Goal: Information Seeking & Learning: Learn about a topic

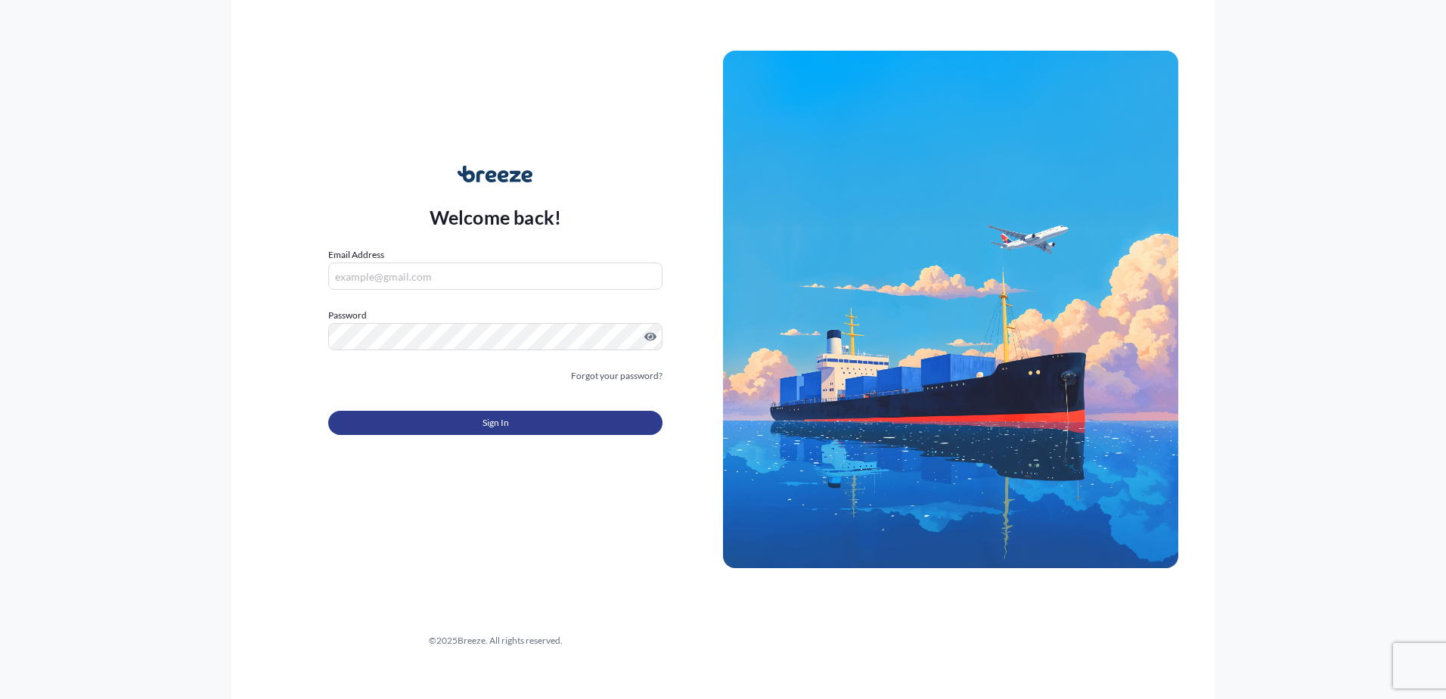
type input "[EMAIL_ADDRESS][DOMAIN_NAME]"
click at [400, 427] on button "Sign In" at bounding box center [495, 423] width 334 height 24
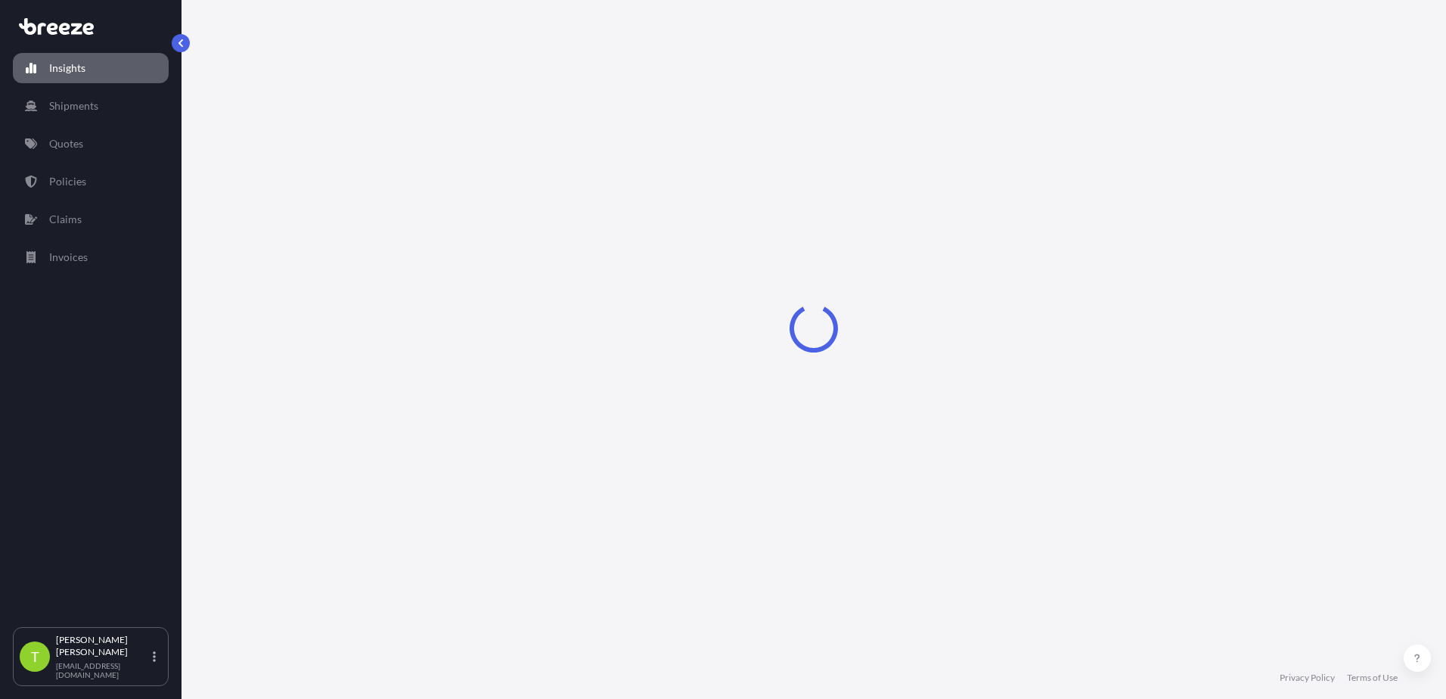
select select "2025"
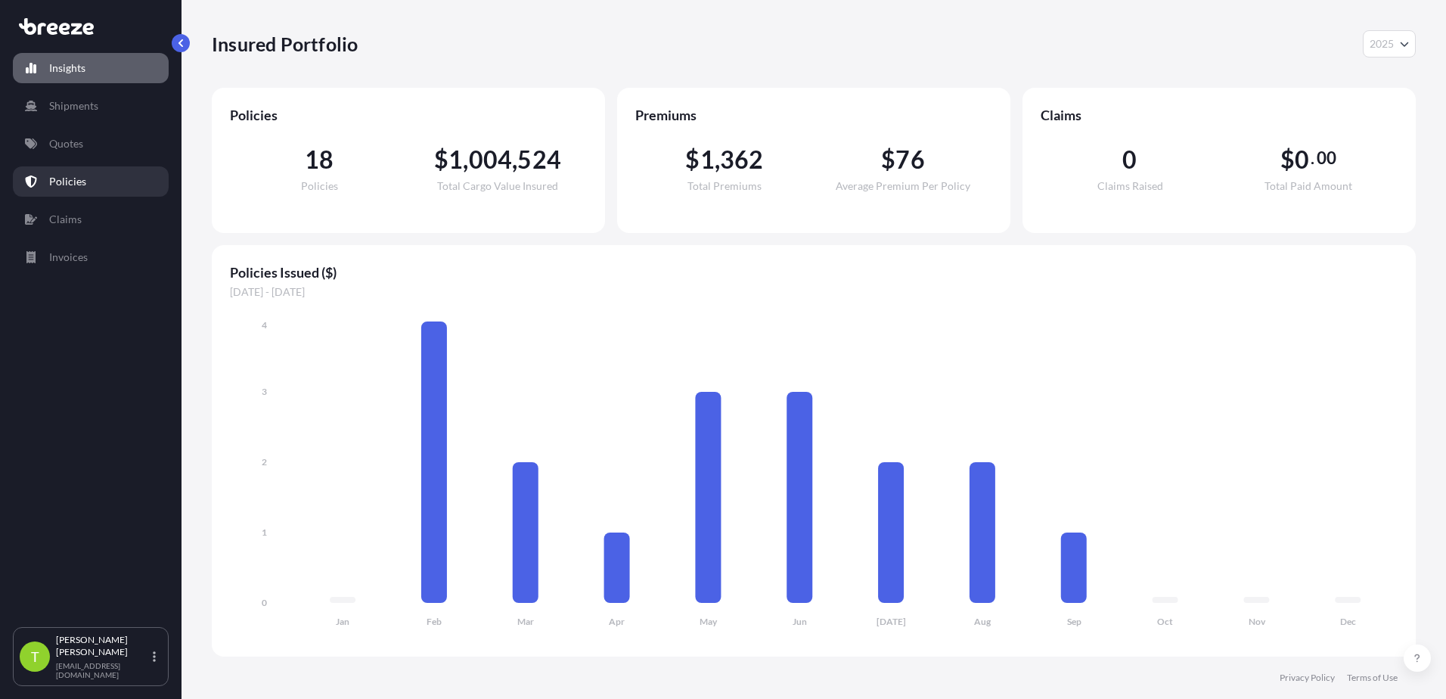
click at [82, 188] on p "Policies" at bounding box center [67, 181] width 37 height 15
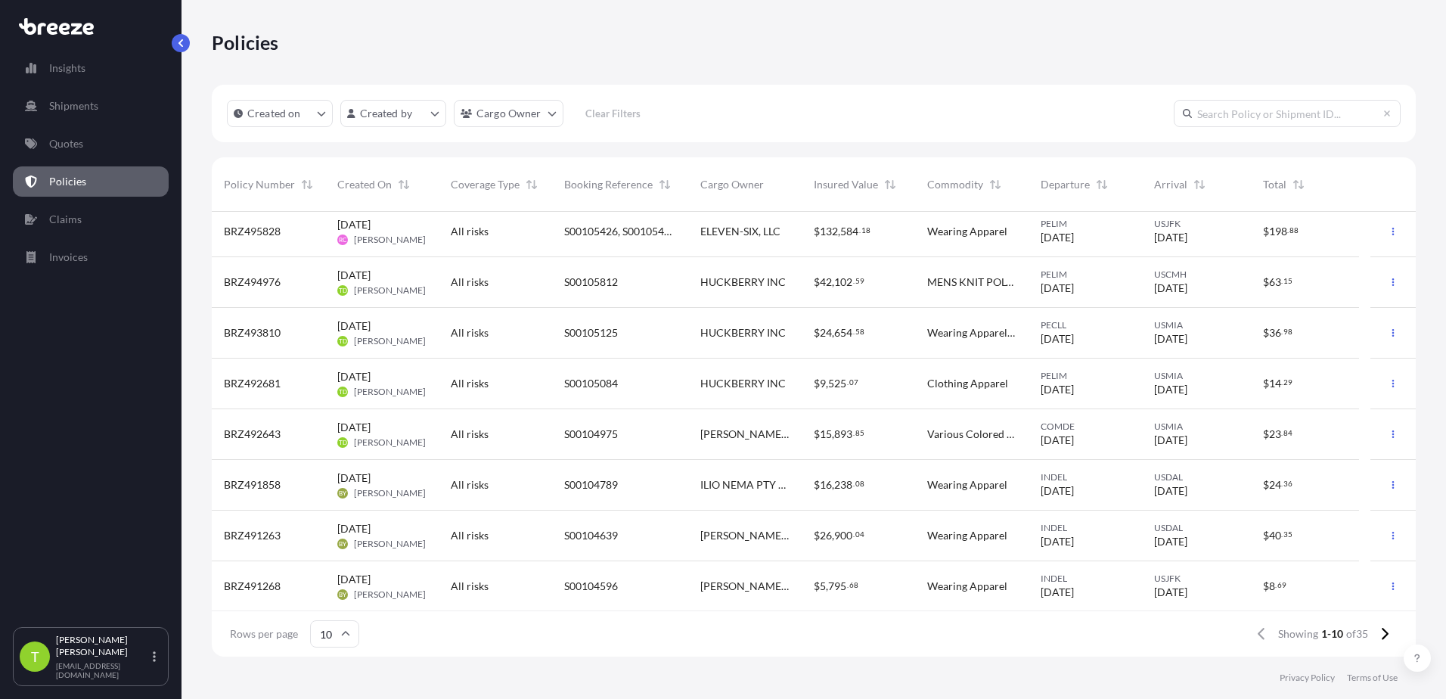
scroll to position [108, 0]
click at [68, 61] on p "Insights" at bounding box center [67, 68] width 36 height 15
select select "2025"
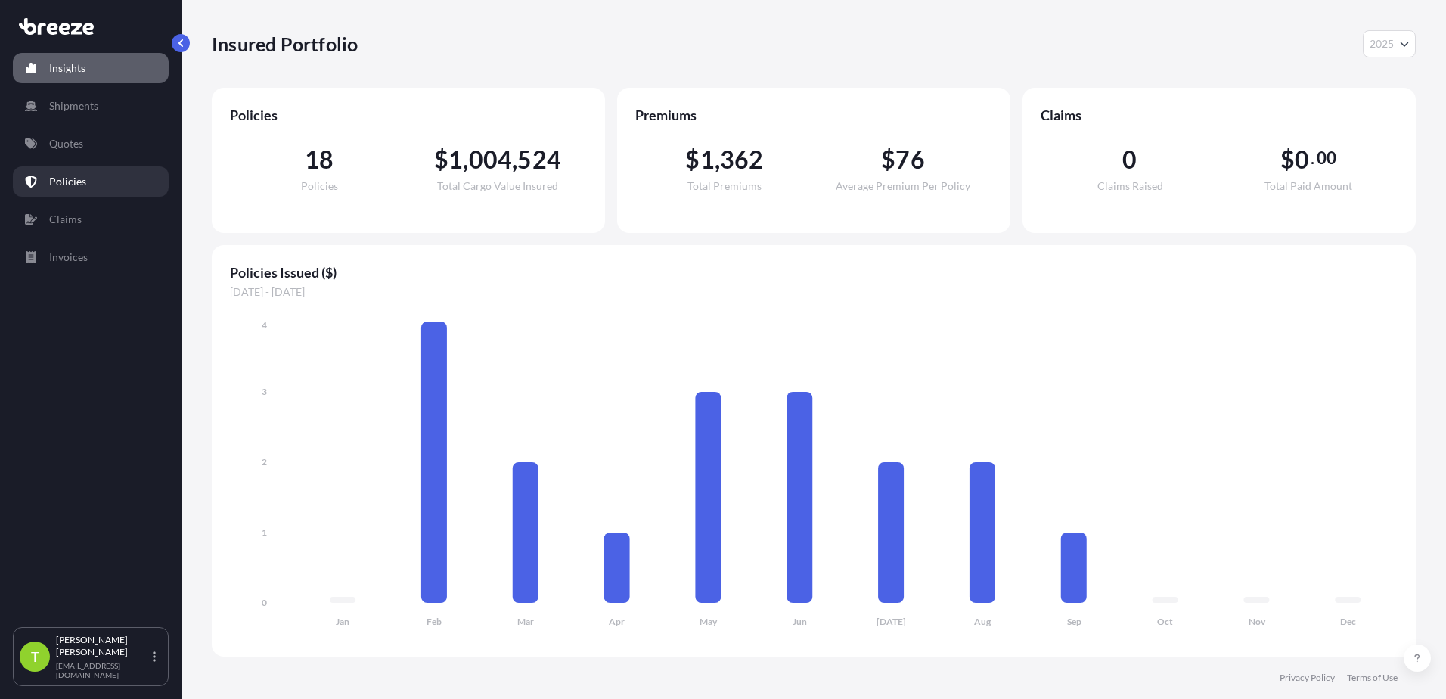
click at [69, 173] on link "Policies" at bounding box center [91, 181] width 156 height 30
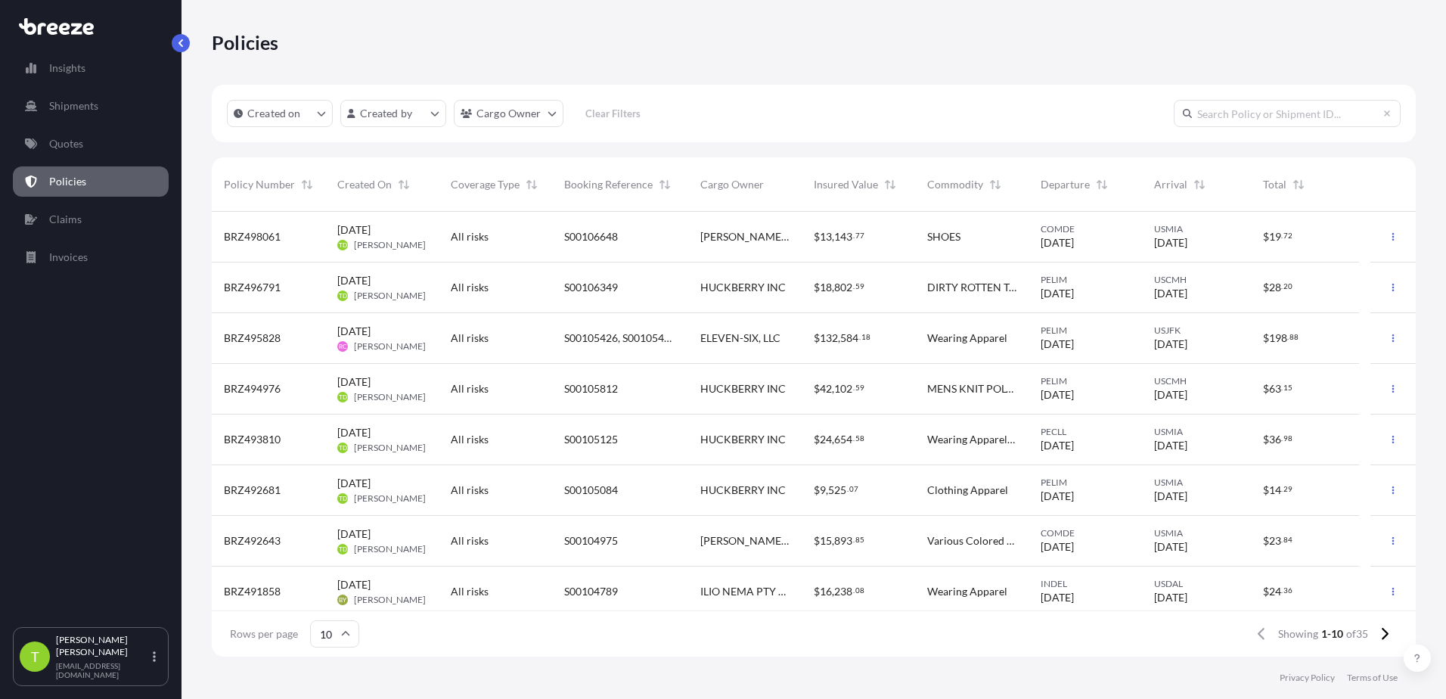
scroll to position [108, 0]
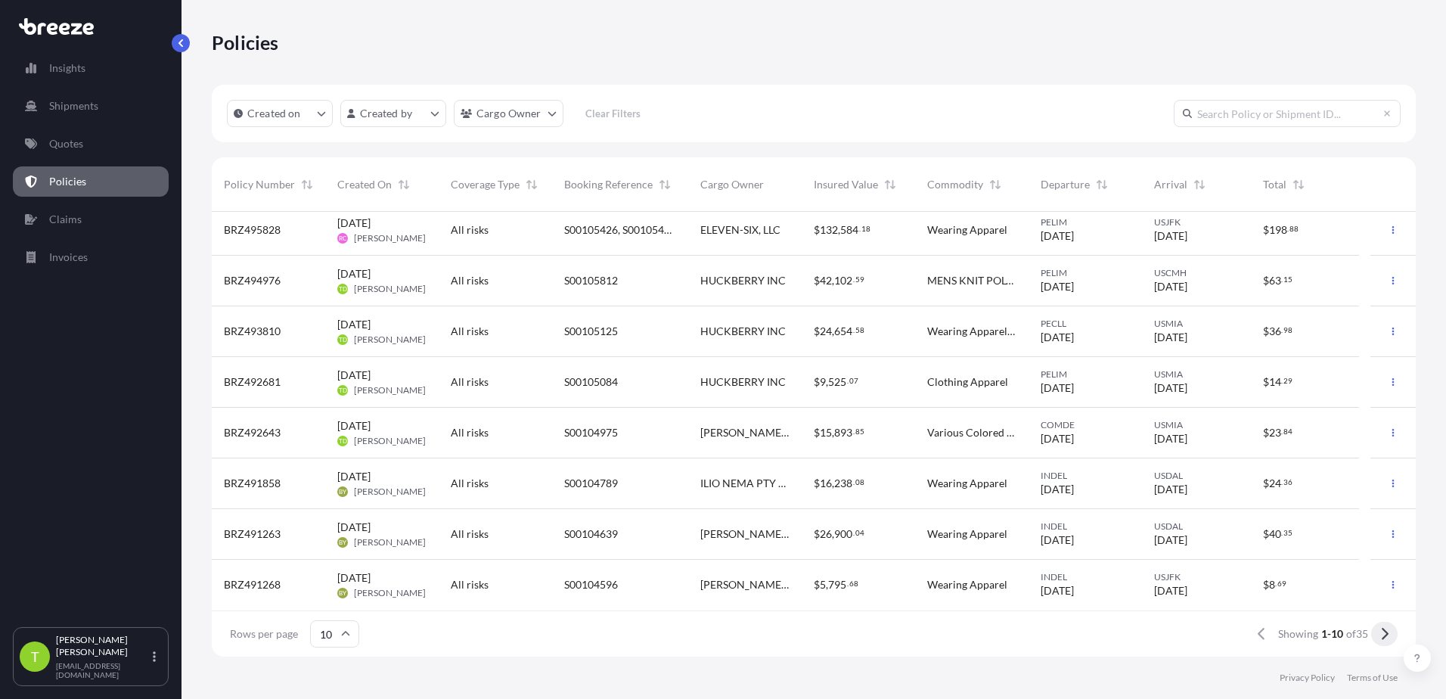
click at [1384, 632] on icon at bounding box center [1385, 634] width 8 height 14
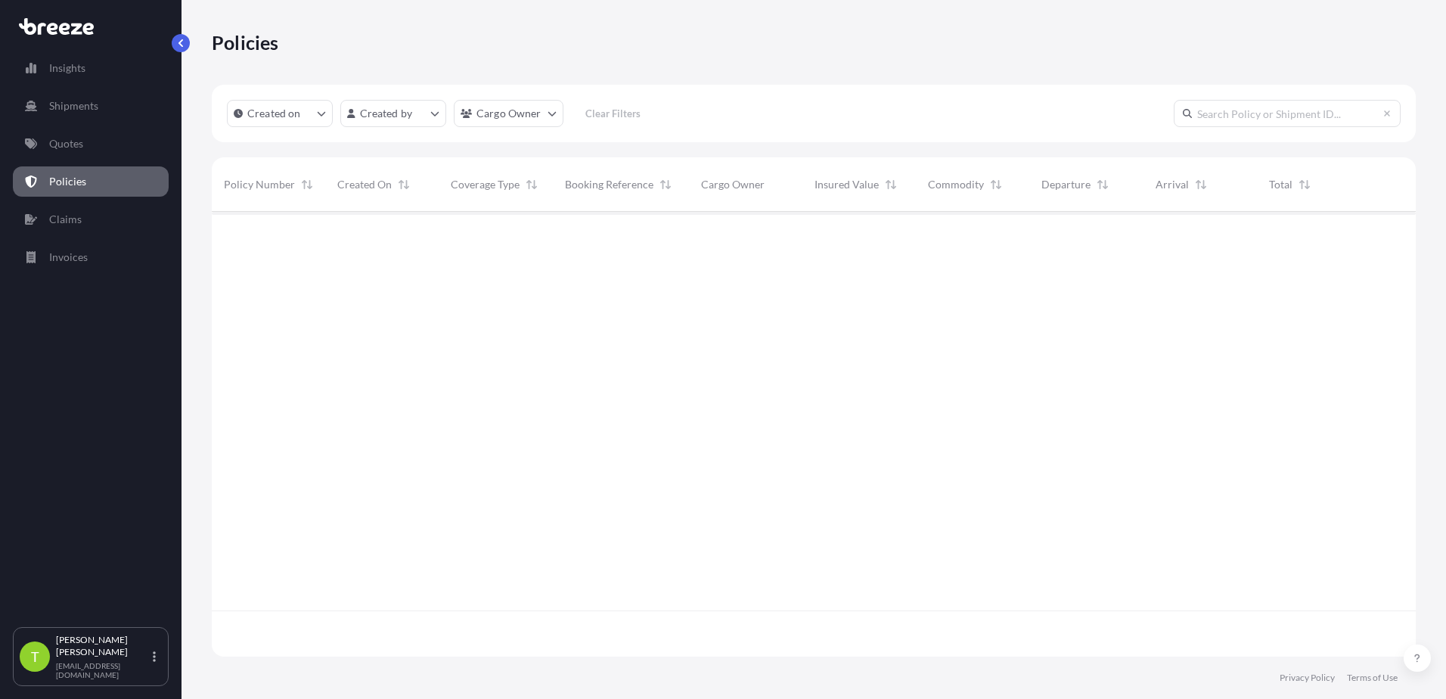
scroll to position [0, 0]
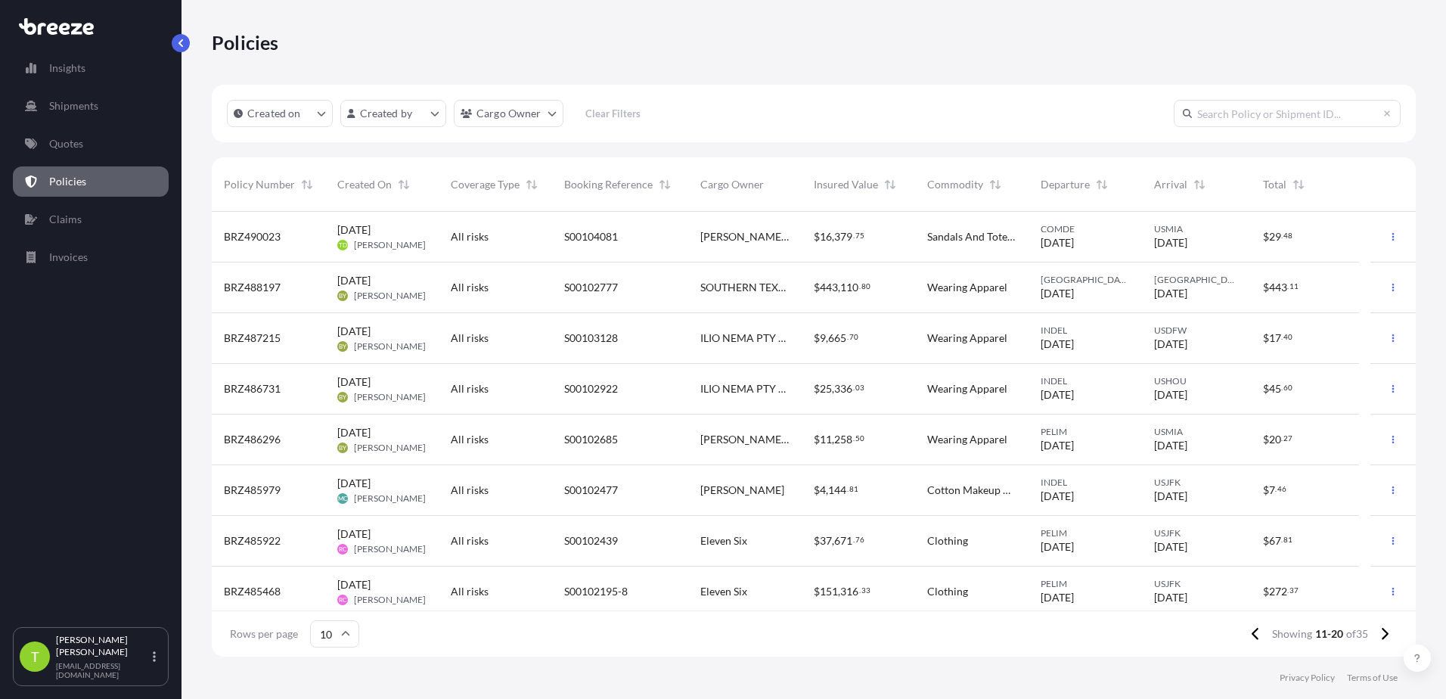
click at [1384, 632] on icon at bounding box center [1385, 634] width 8 height 14
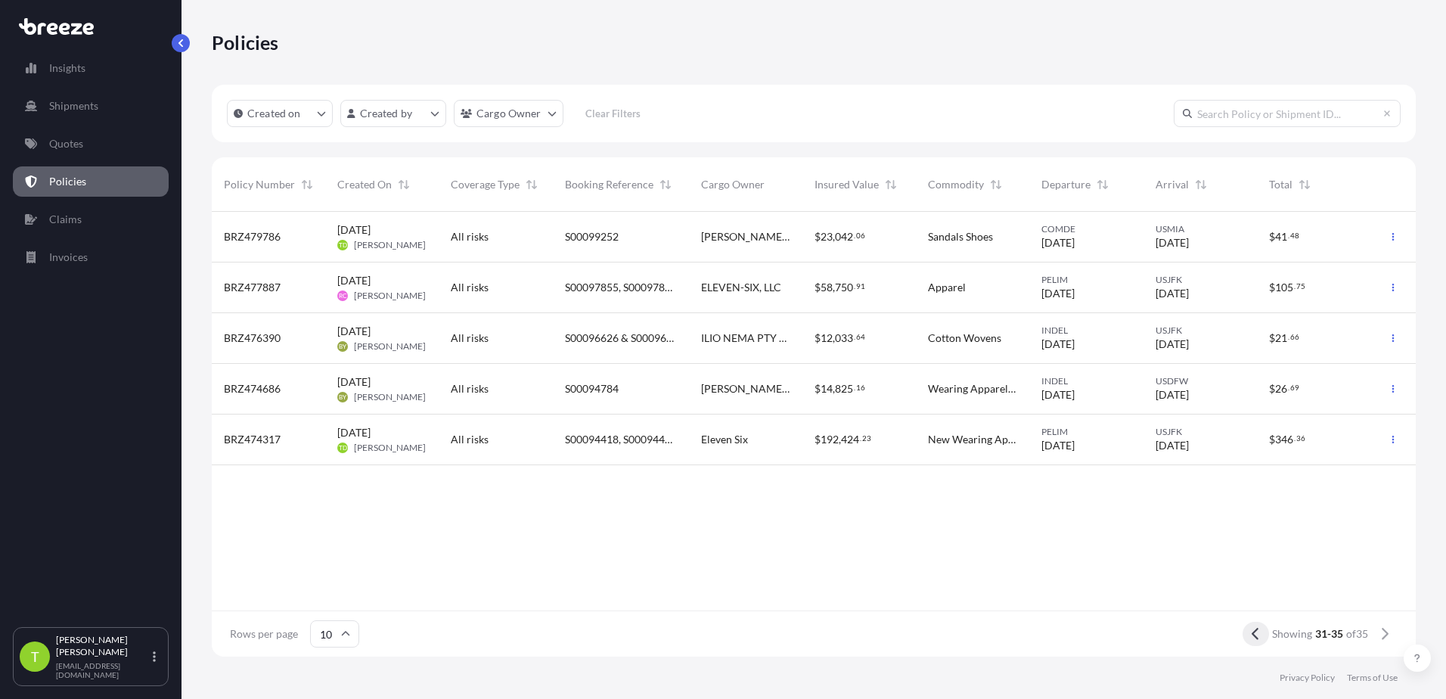
click at [1258, 630] on icon at bounding box center [1256, 634] width 8 height 14
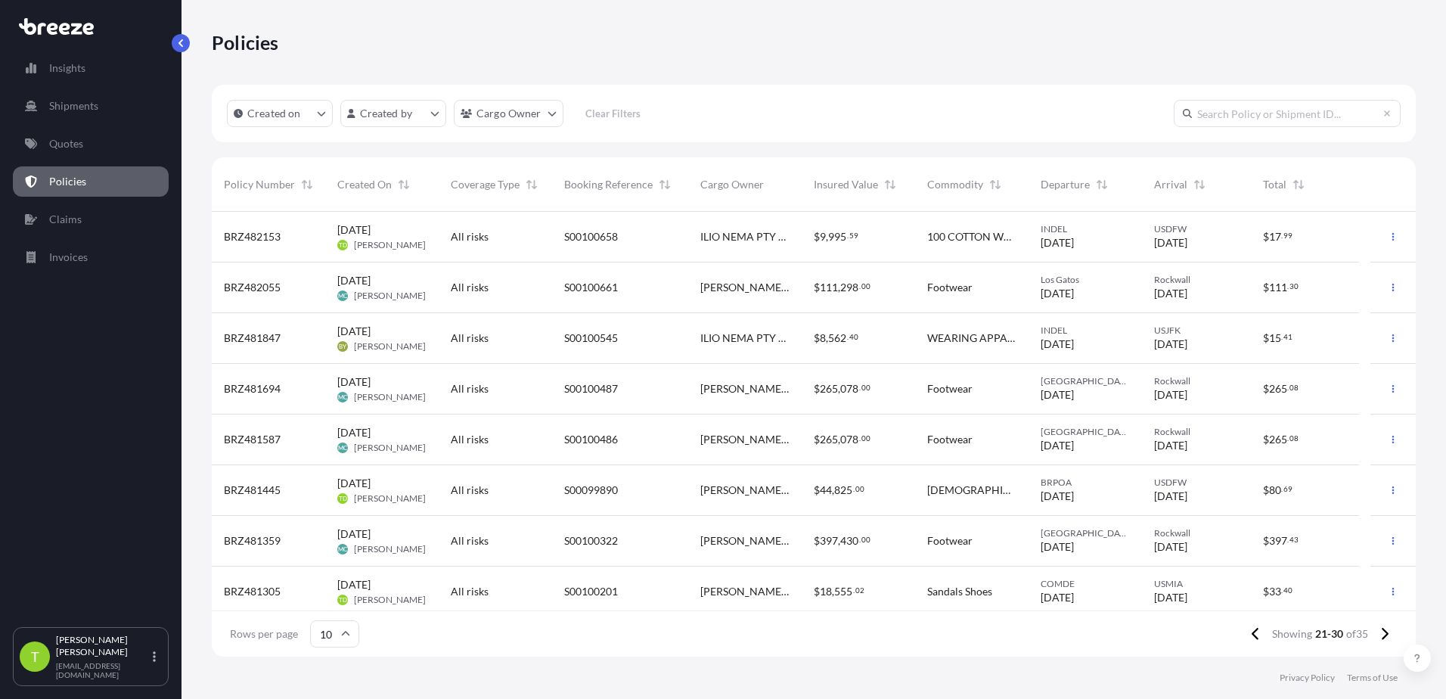
click at [1258, 633] on icon at bounding box center [1256, 634] width 8 height 14
click at [1259, 630] on button at bounding box center [1256, 634] width 26 height 24
click at [717, 241] on span "[PERSON_NAME] LLC" at bounding box center [745, 236] width 89 height 15
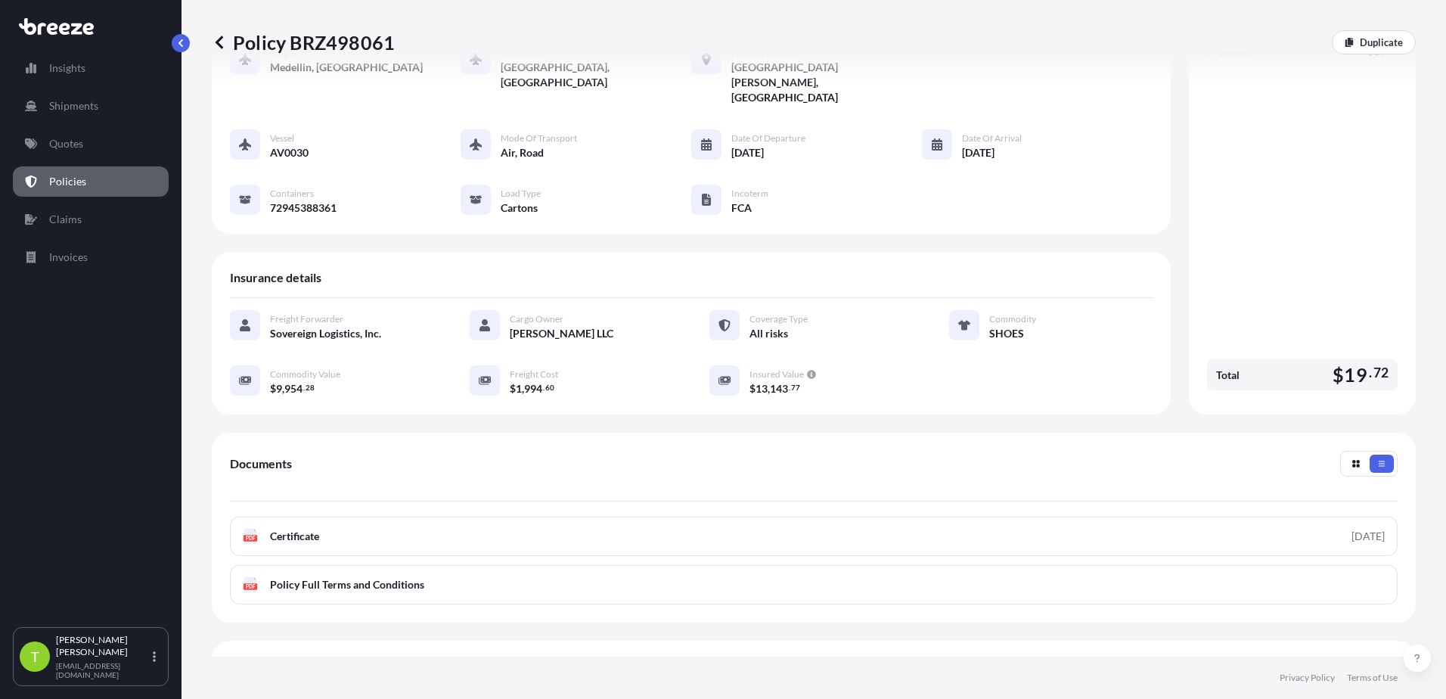
scroll to position [100, 0]
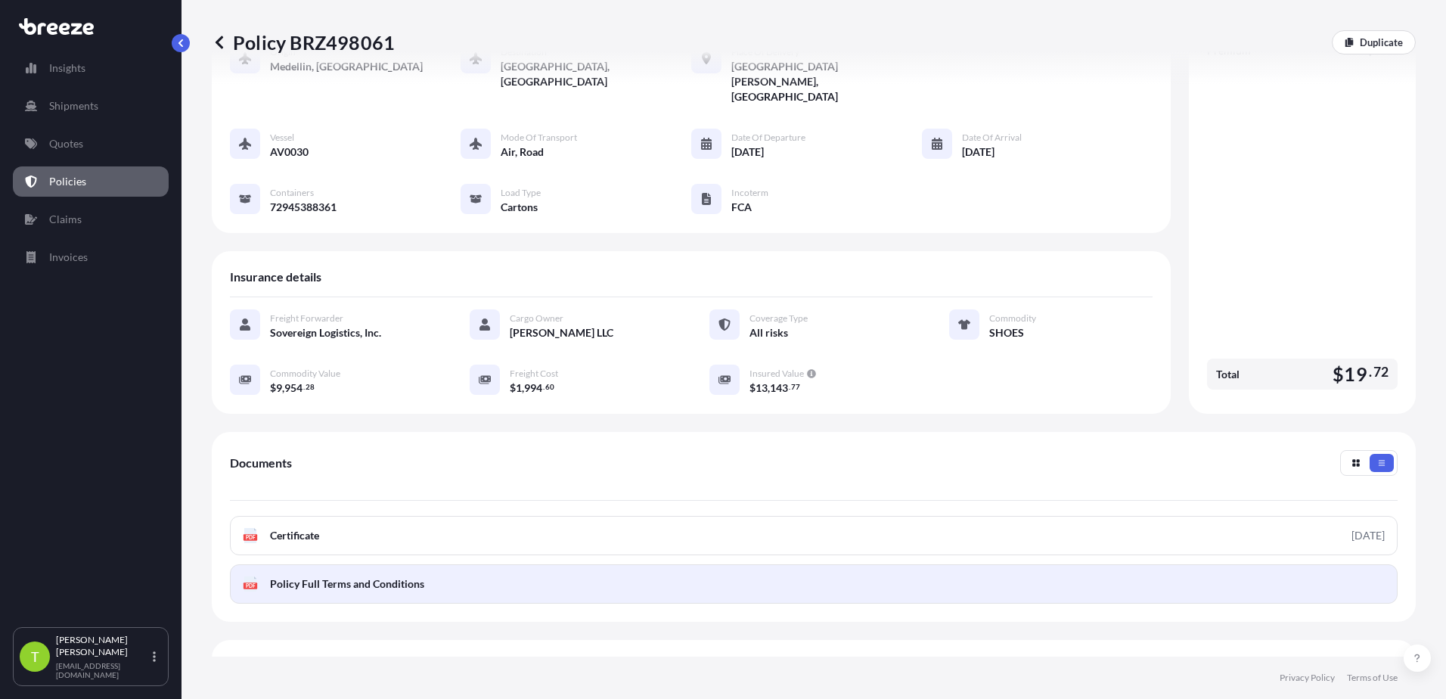
click at [340, 576] on span "Policy Full Terms and Conditions" at bounding box center [347, 583] width 154 height 15
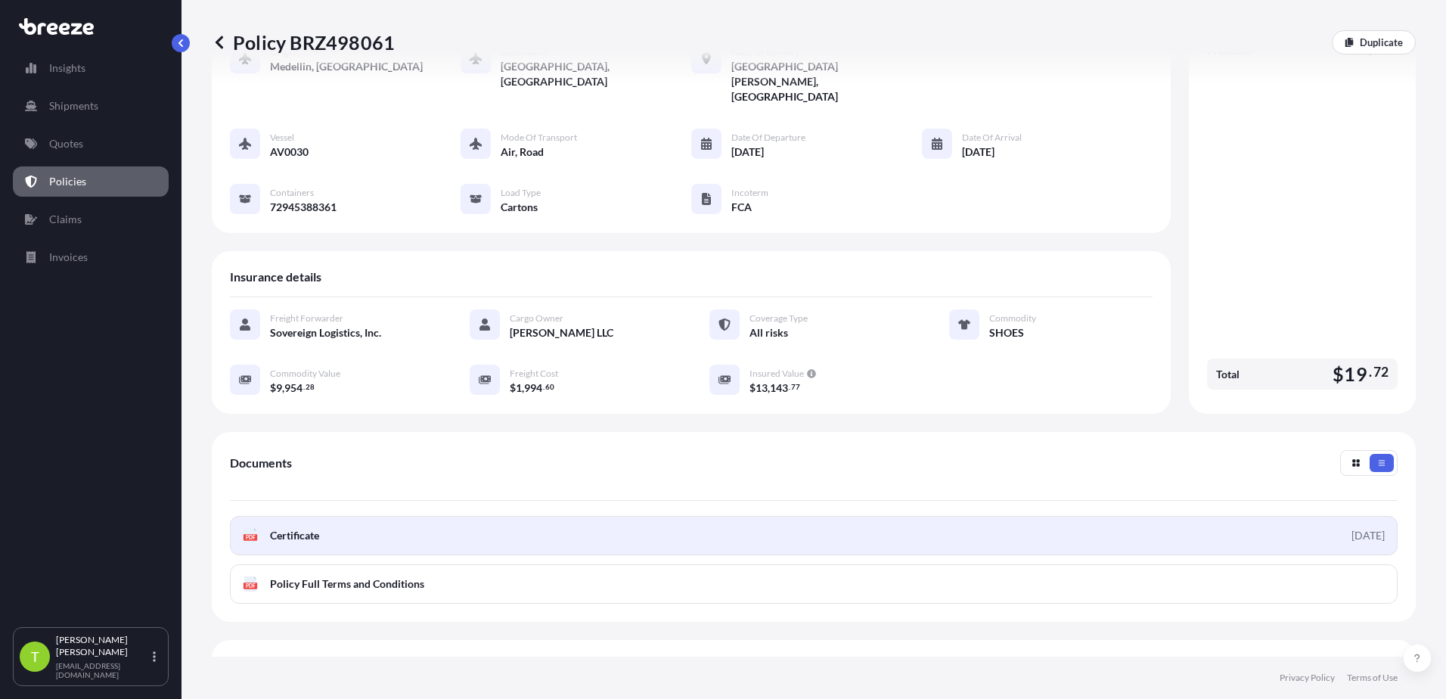
click at [345, 516] on link "PDF Certificate [DATE]" at bounding box center [814, 535] width 1168 height 39
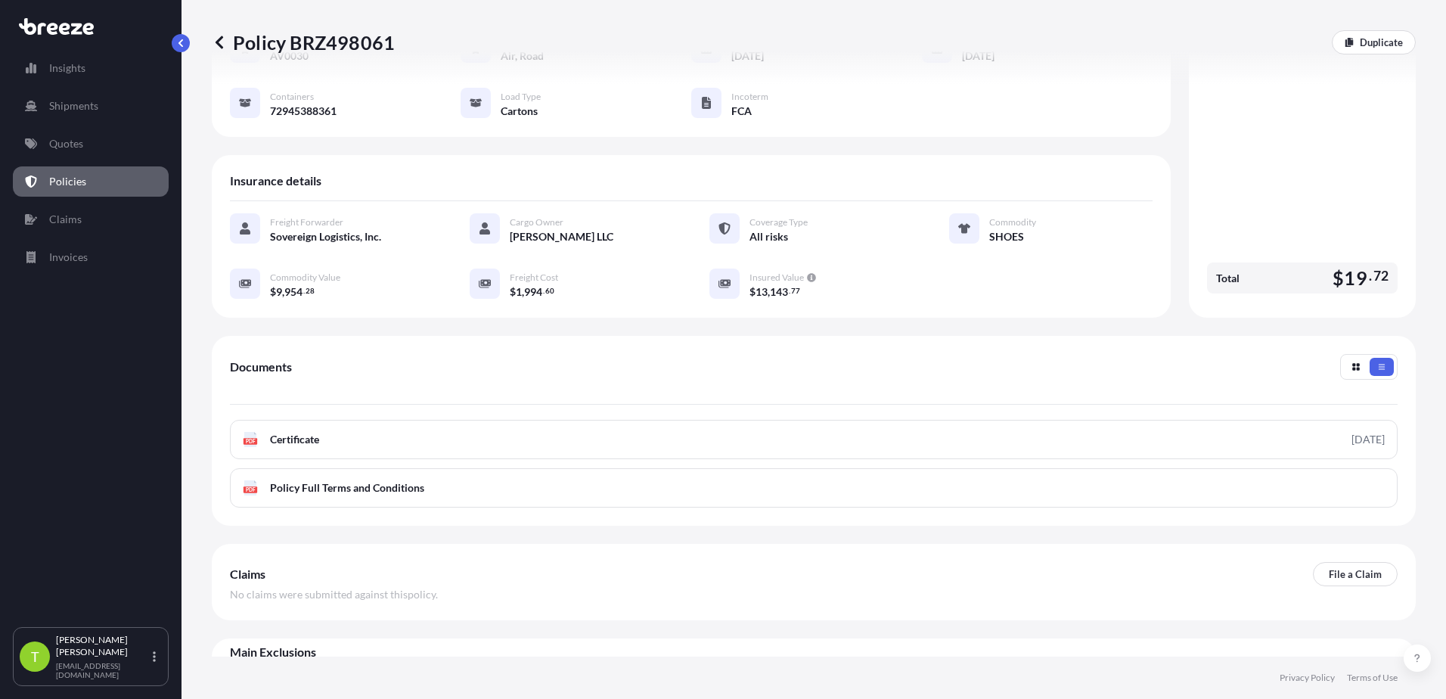
click at [242, 661] on icon at bounding box center [236, 667] width 12 height 12
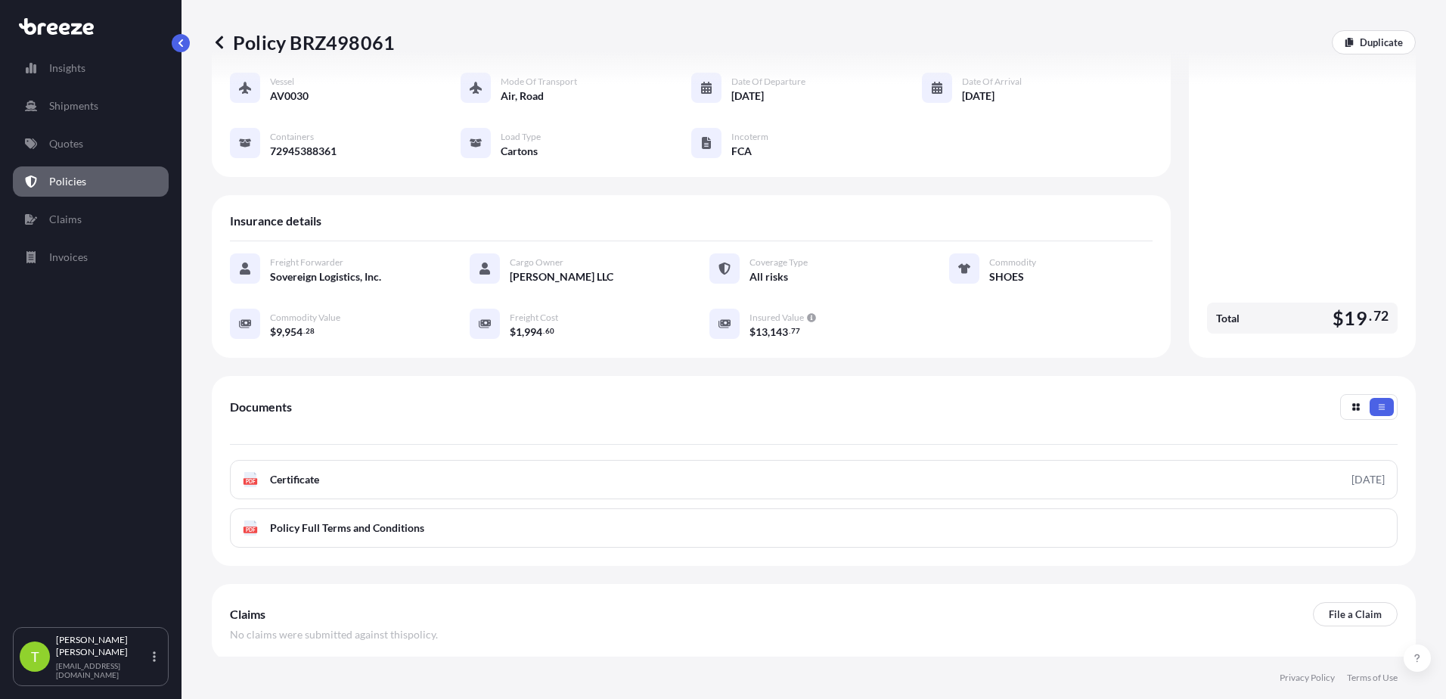
scroll to position [153, 0]
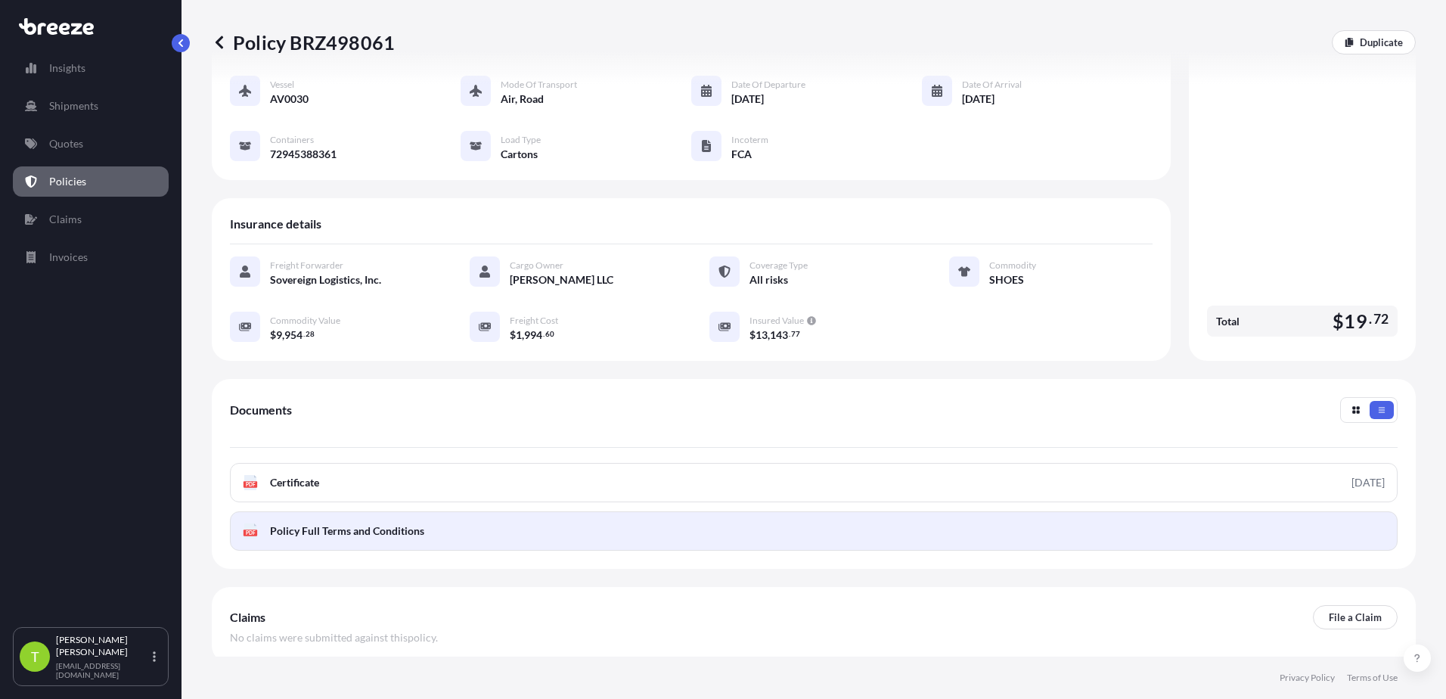
click at [387, 523] on span "Policy Full Terms and Conditions" at bounding box center [347, 530] width 154 height 15
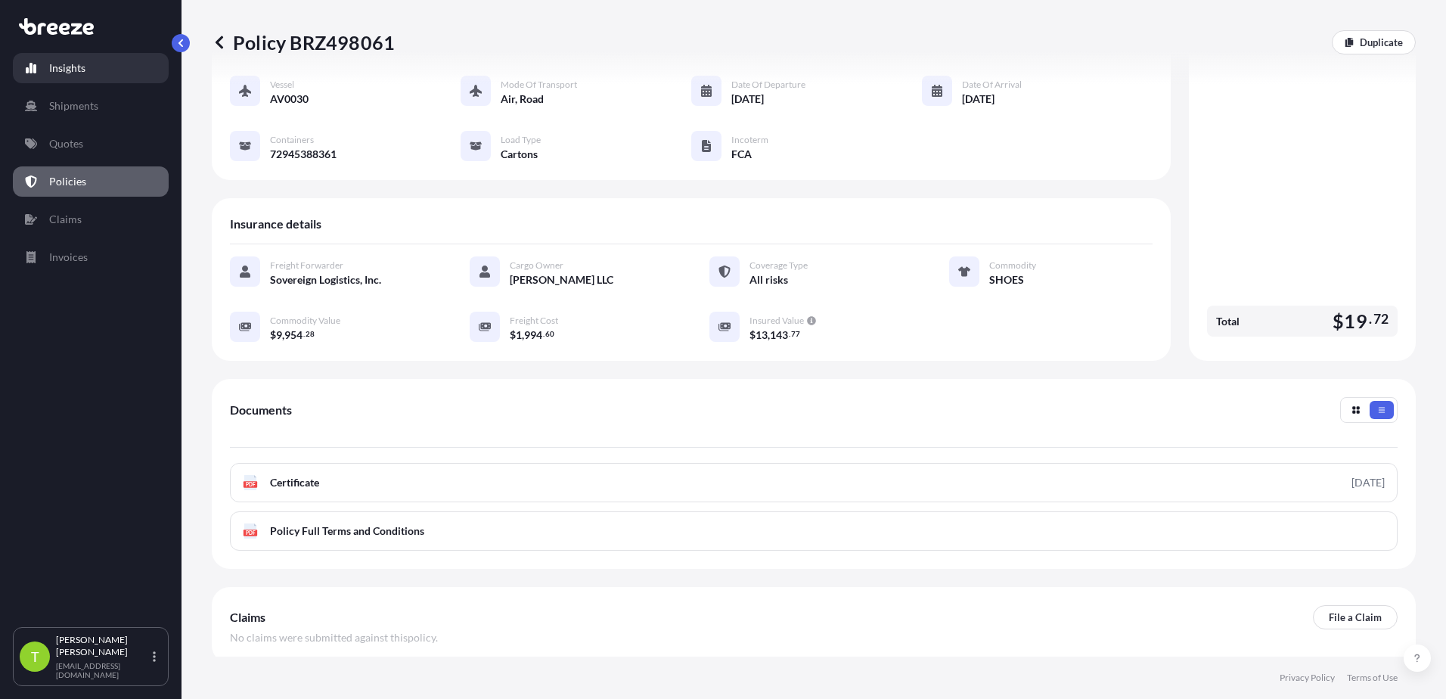
click at [101, 79] on link "Insights" at bounding box center [91, 68] width 156 height 30
select select "2025"
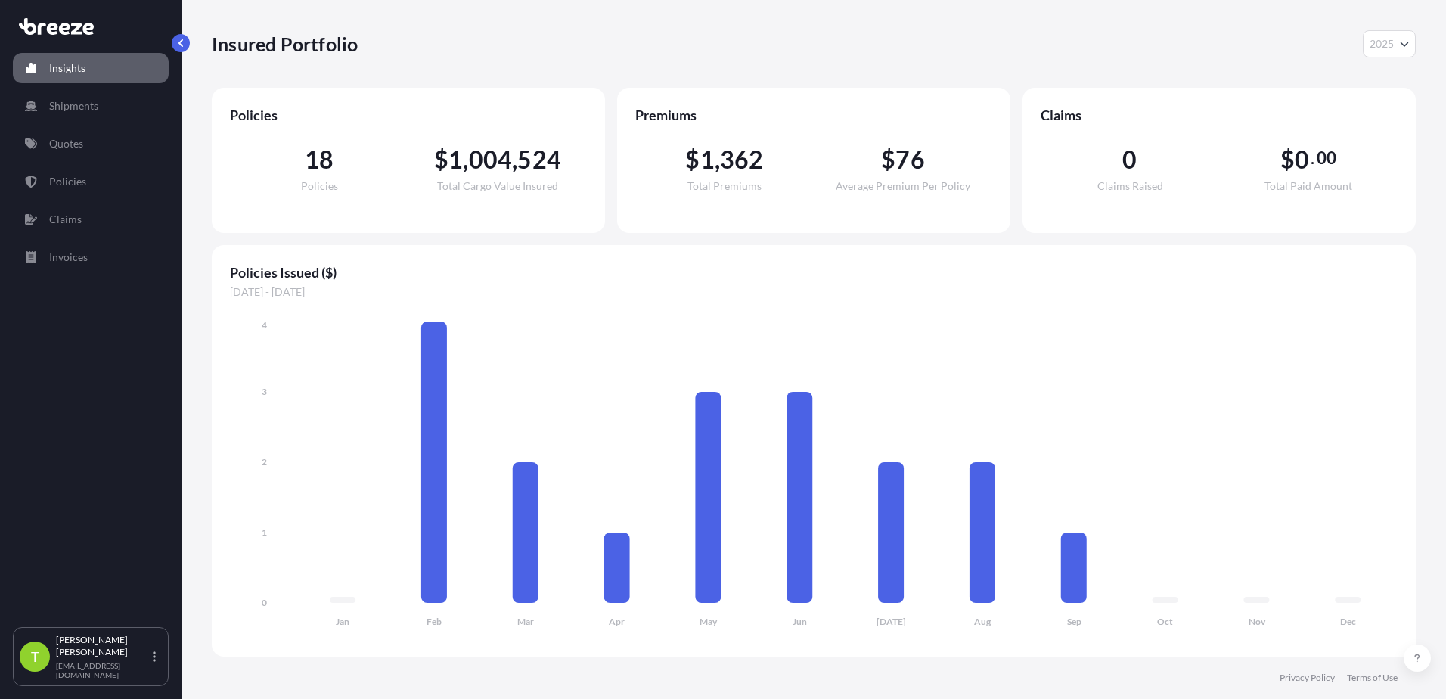
click at [1309, 679] on p "Privacy Policy" at bounding box center [1307, 678] width 55 height 12
click at [67, 105] on p "Shipments" at bounding box center [73, 105] width 49 height 15
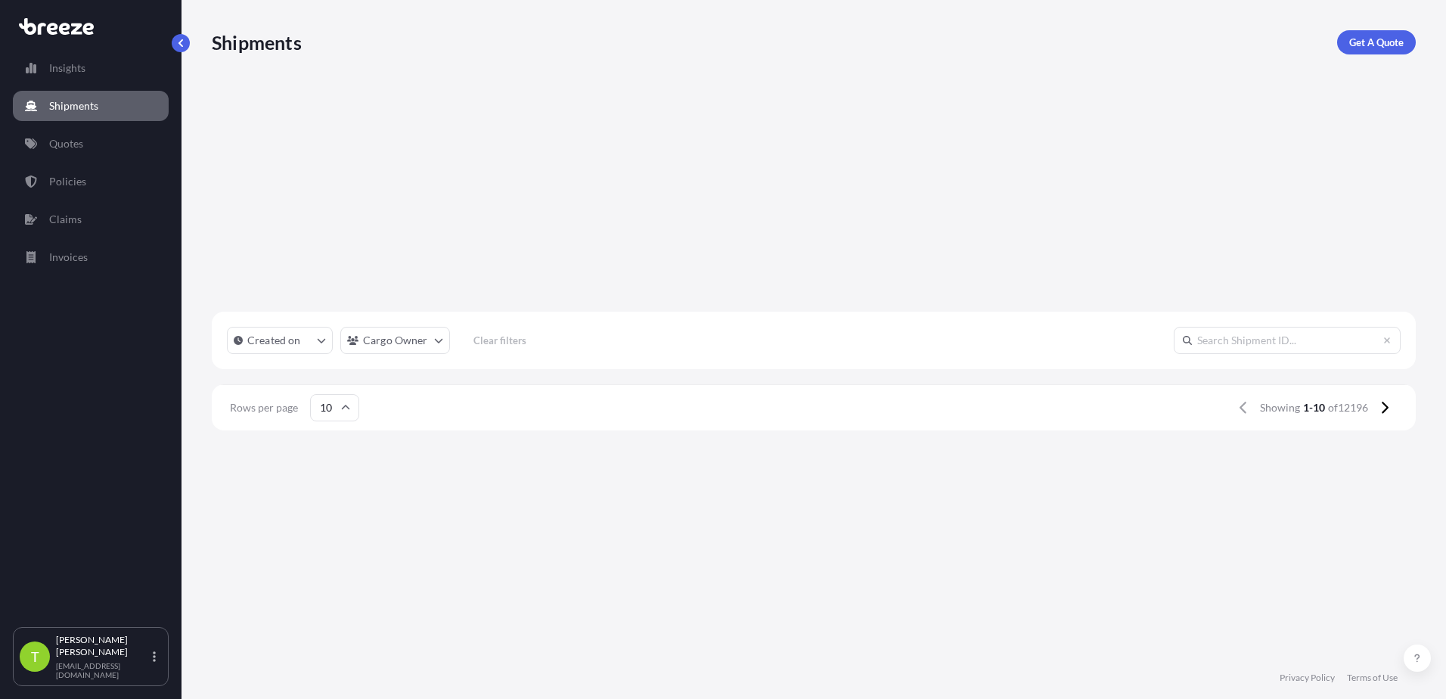
scroll to position [108, 0]
click at [110, 134] on link "Quotes" at bounding box center [91, 144] width 156 height 30
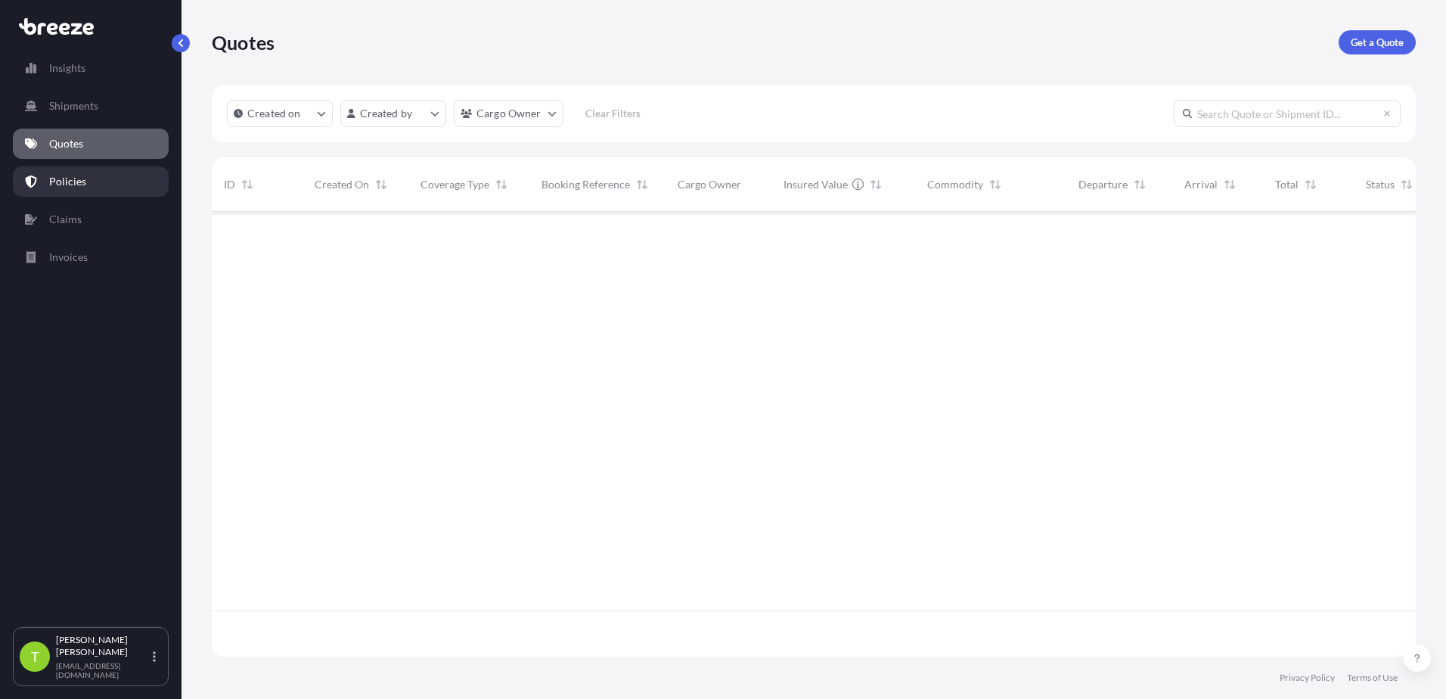
scroll to position [488, 1193]
click at [106, 172] on link "Policies" at bounding box center [91, 181] width 156 height 30
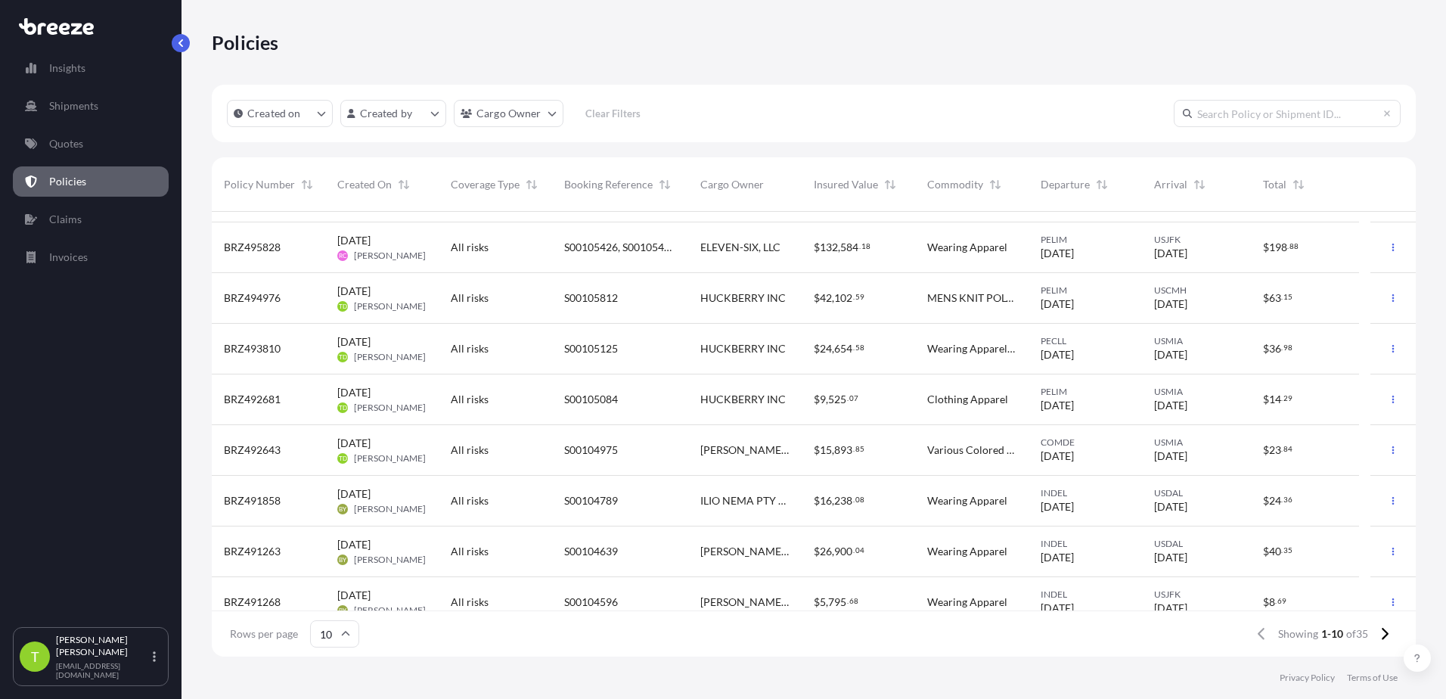
scroll to position [108, 0]
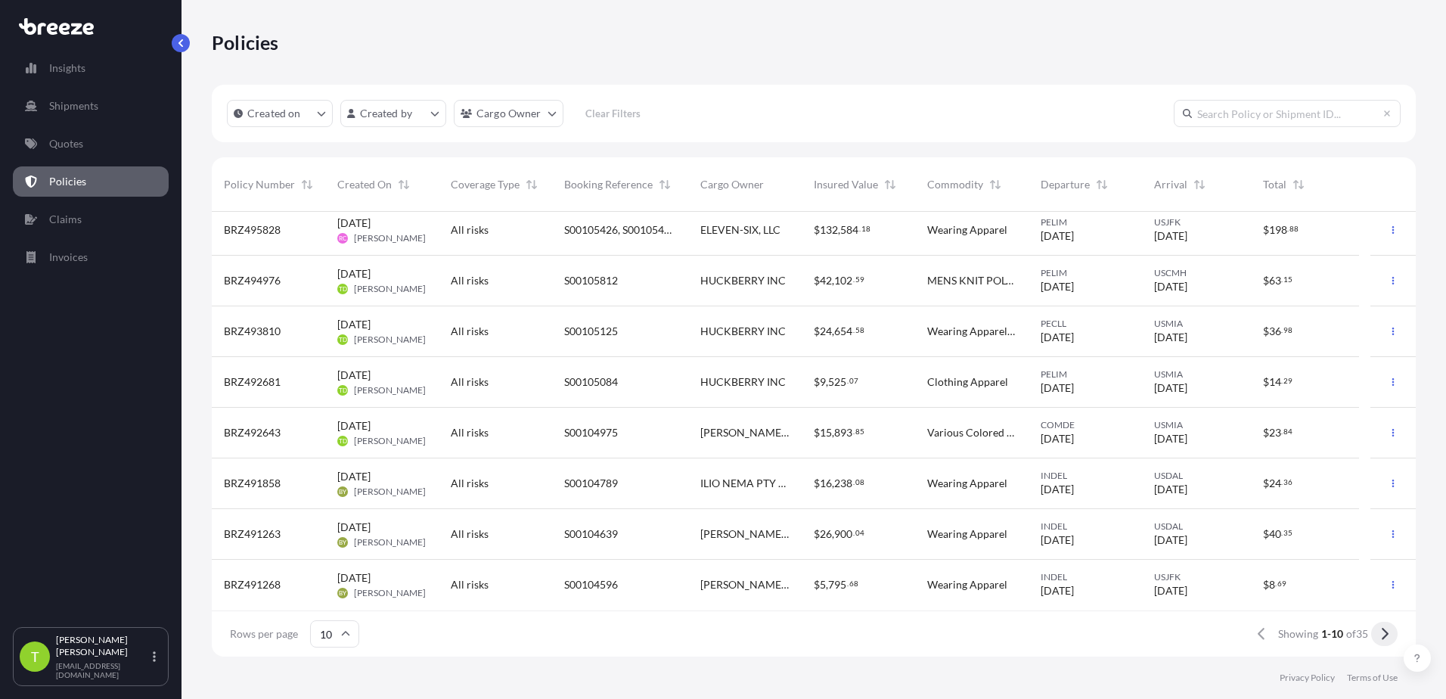
click at [1381, 631] on icon at bounding box center [1385, 634] width 8 height 14
click at [1385, 633] on icon at bounding box center [1385, 634] width 8 height 14
click at [1381, 634] on icon at bounding box center [1385, 634] width 8 height 14
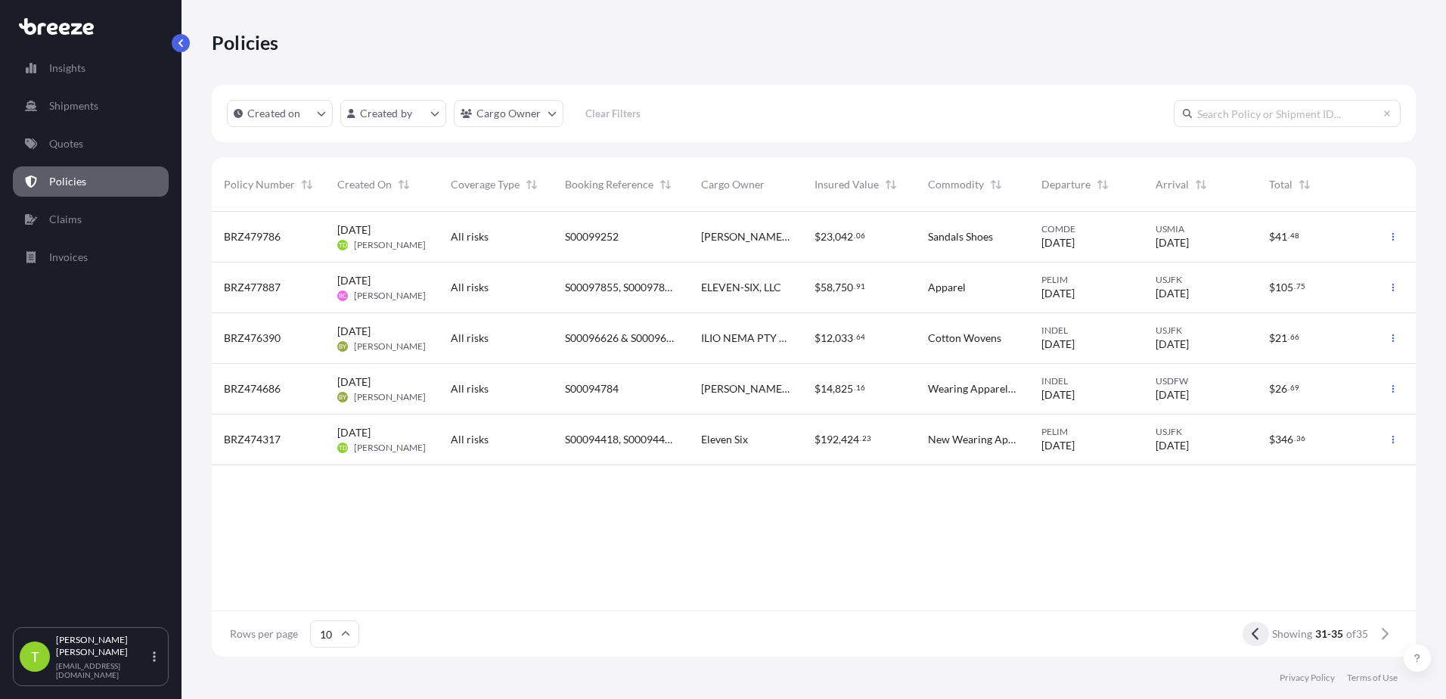
click at [1253, 640] on icon at bounding box center [1256, 634] width 8 height 14
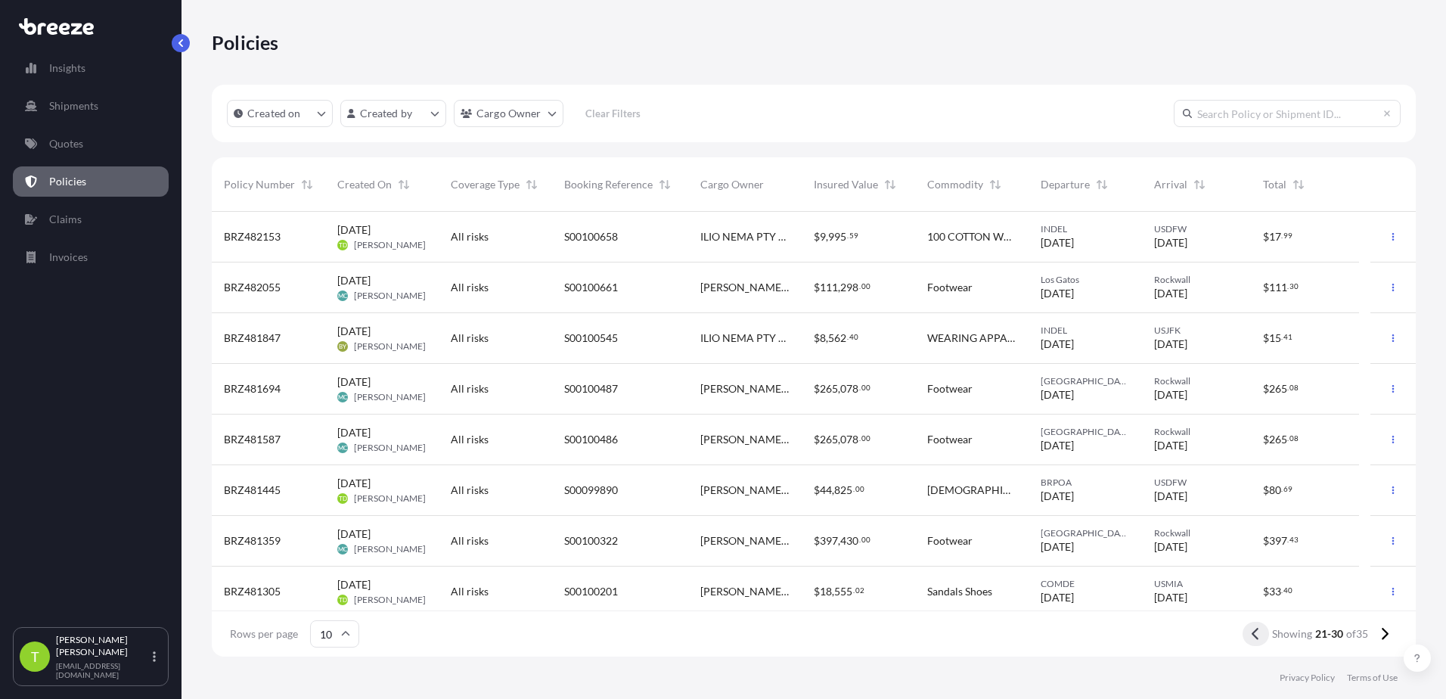
click at [1247, 641] on button at bounding box center [1256, 634] width 26 height 24
click at [1247, 636] on button at bounding box center [1256, 634] width 26 height 24
click at [745, 339] on span "ELEVEN-SIX, LLC" at bounding box center [741, 338] width 80 height 15
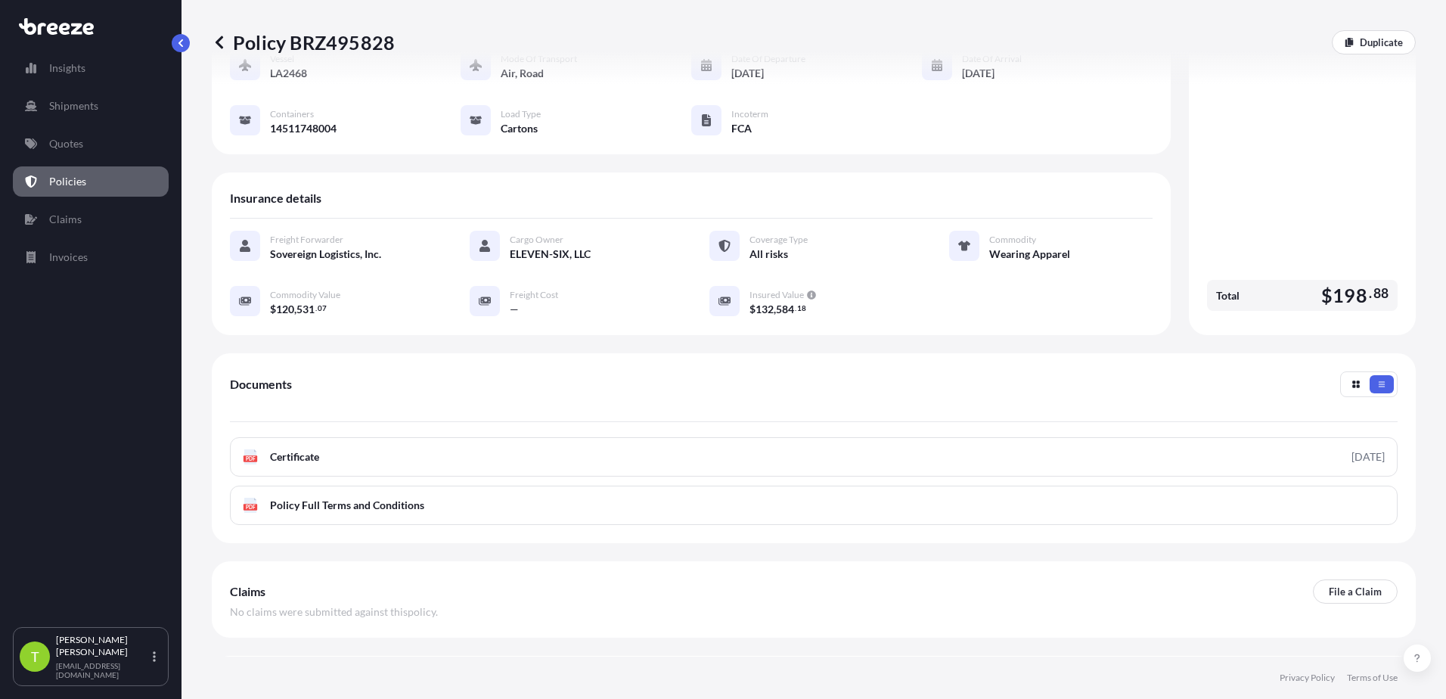
scroll to position [211, 0]
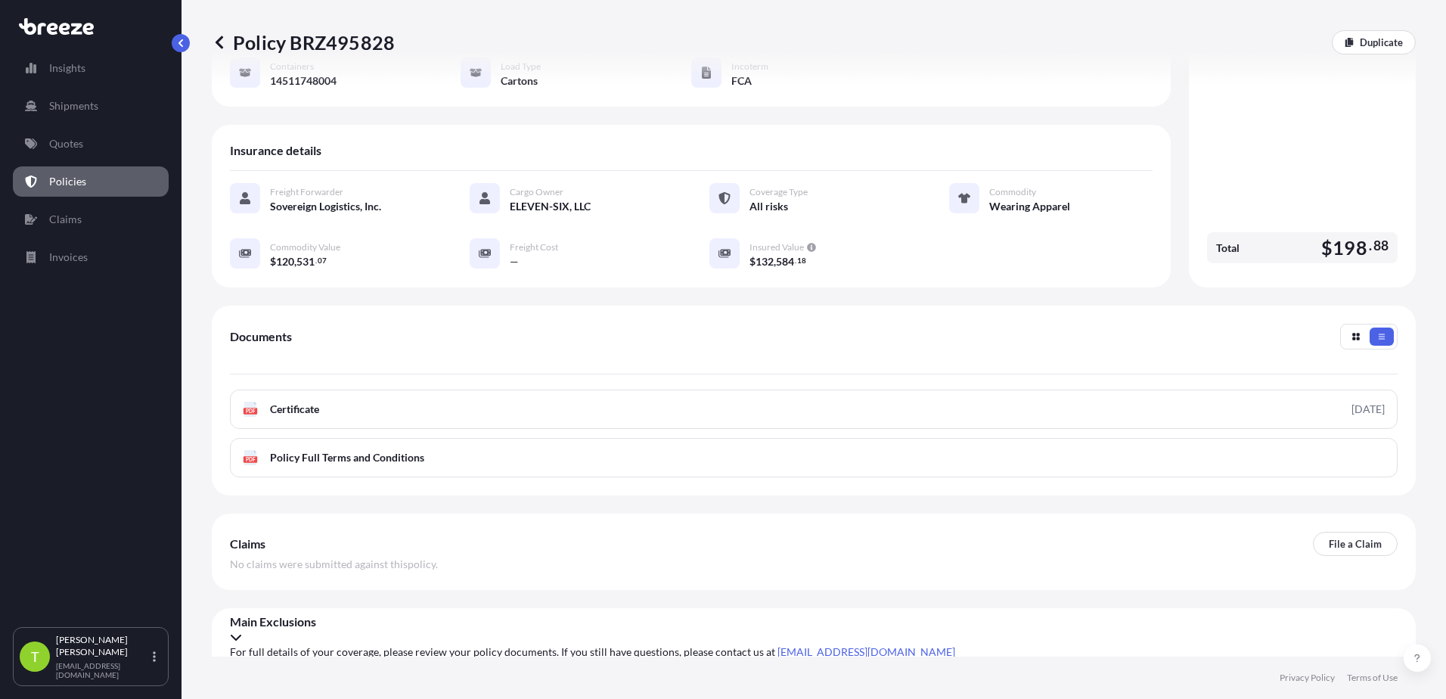
click at [1382, 645] on div "Main Exclusions" at bounding box center [814, 629] width 1168 height 30
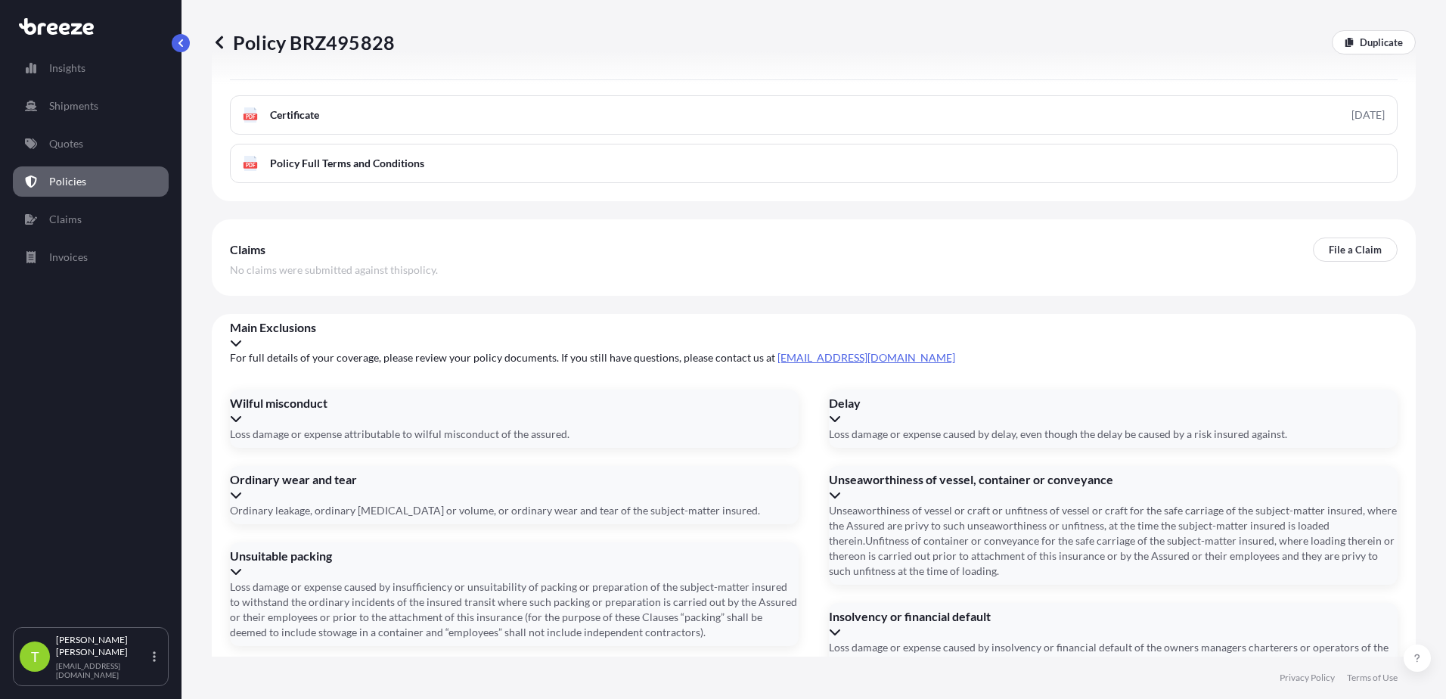
scroll to position [517, 0]
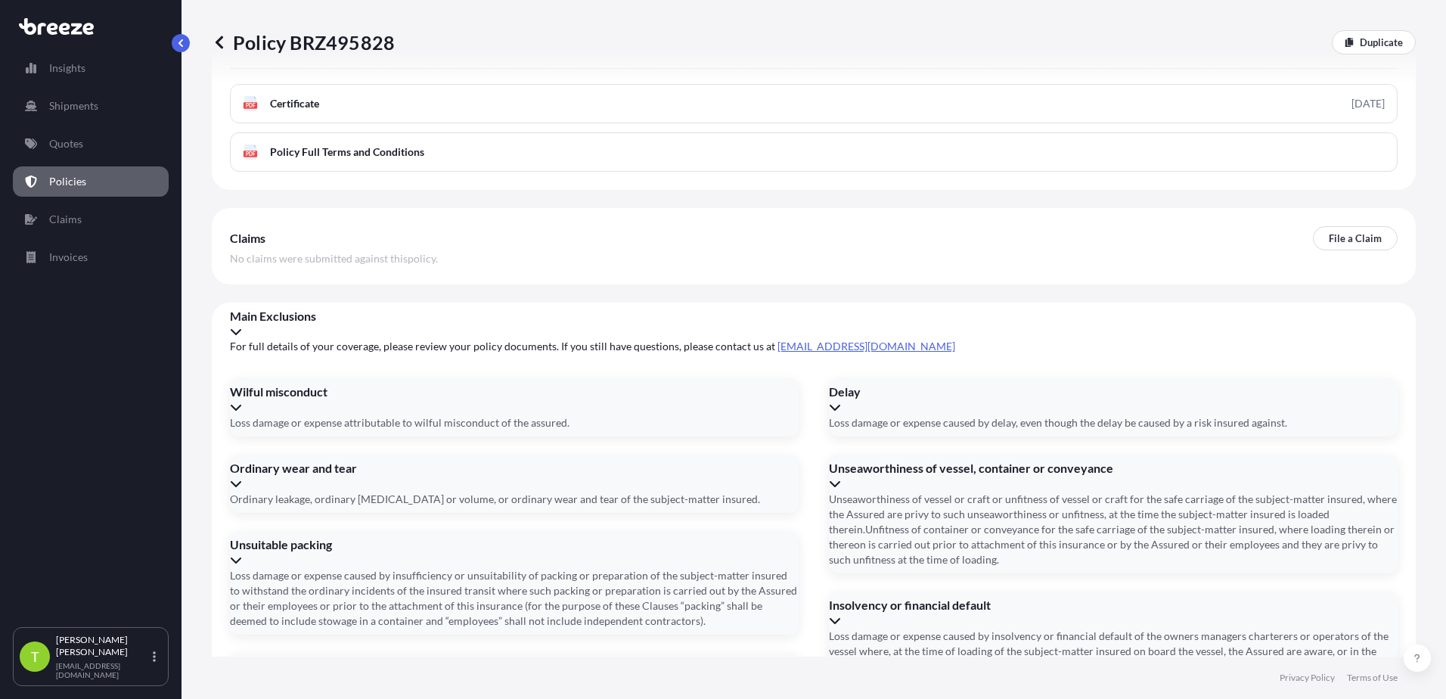
click at [770, 415] on div "Wilful misconduct" at bounding box center [514, 399] width 569 height 30
click at [768, 476] on div "Ordinary wear and tear" at bounding box center [514, 468] width 569 height 15
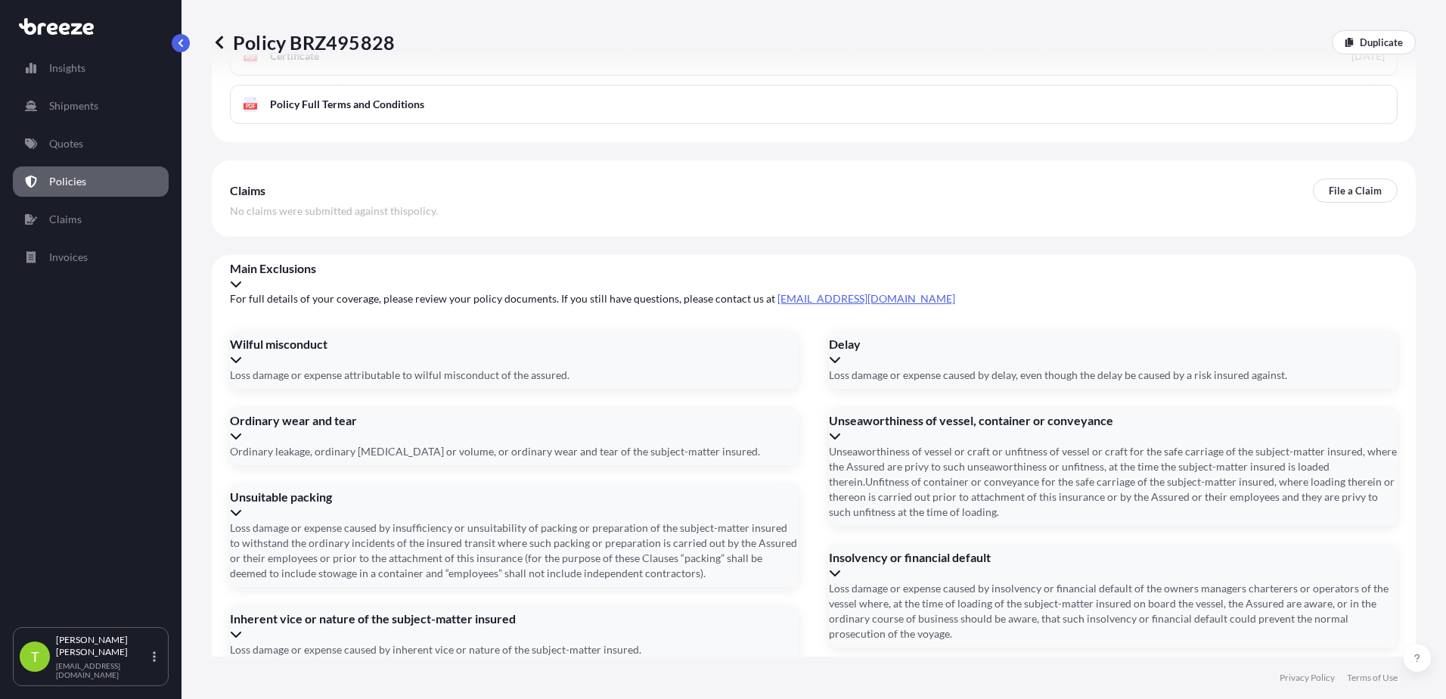
scroll to position [585, 0]
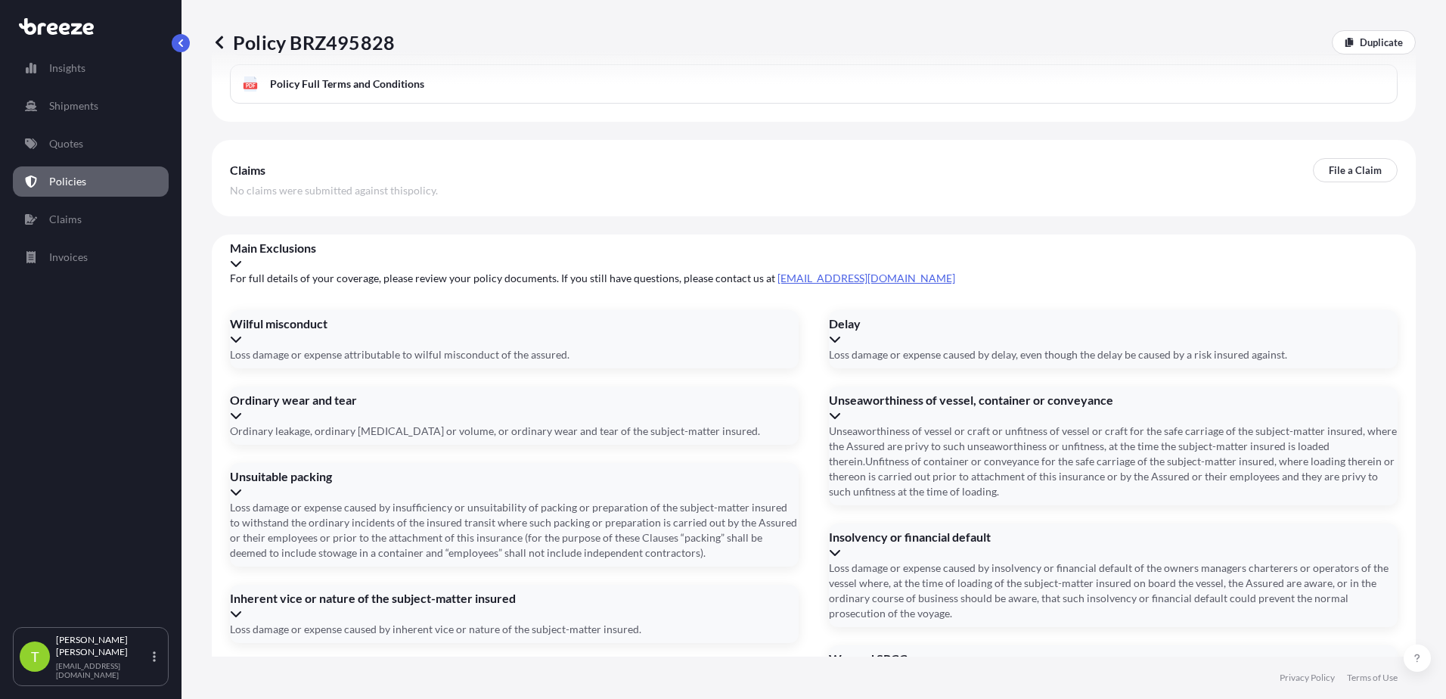
click at [769, 499] on div "Unsuitable packing" at bounding box center [514, 484] width 569 height 30
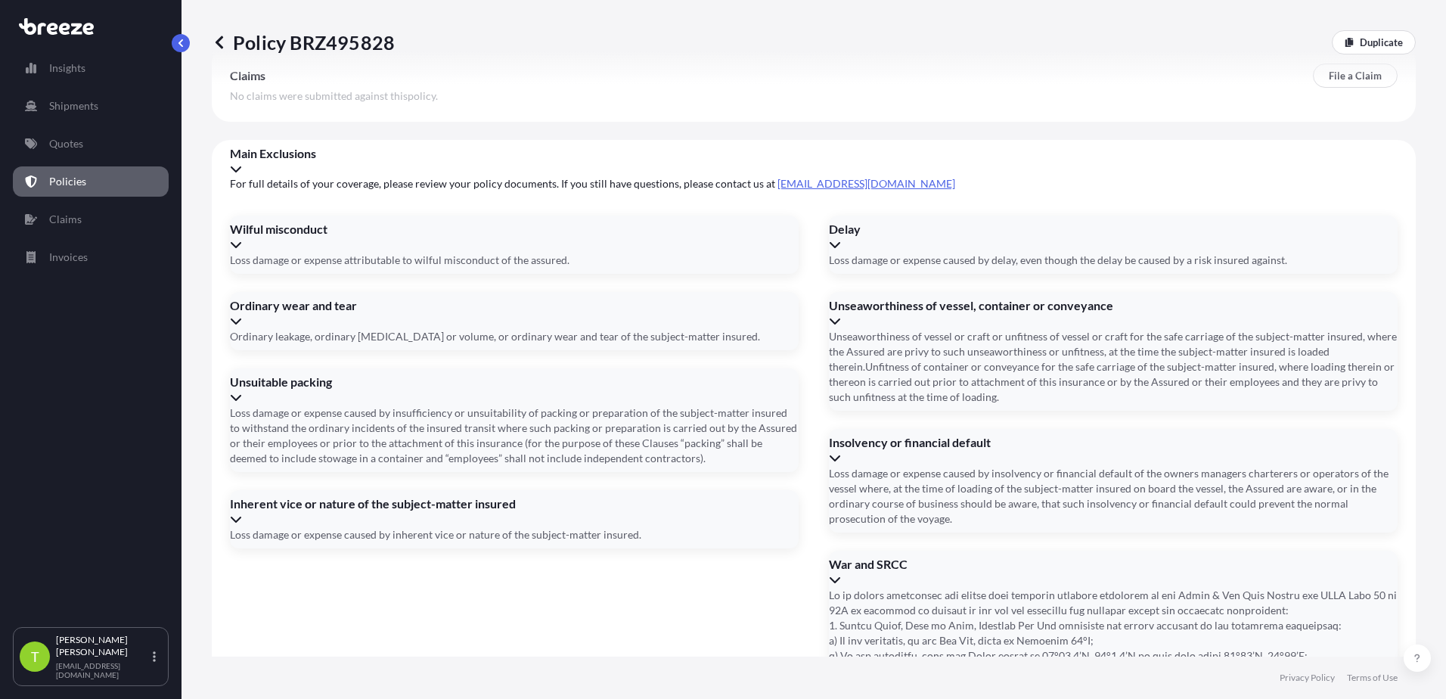
scroll to position [679, 0]
click at [768, 527] on div "Inherent vice or nature of the subject-matter insured" at bounding box center [514, 511] width 569 height 30
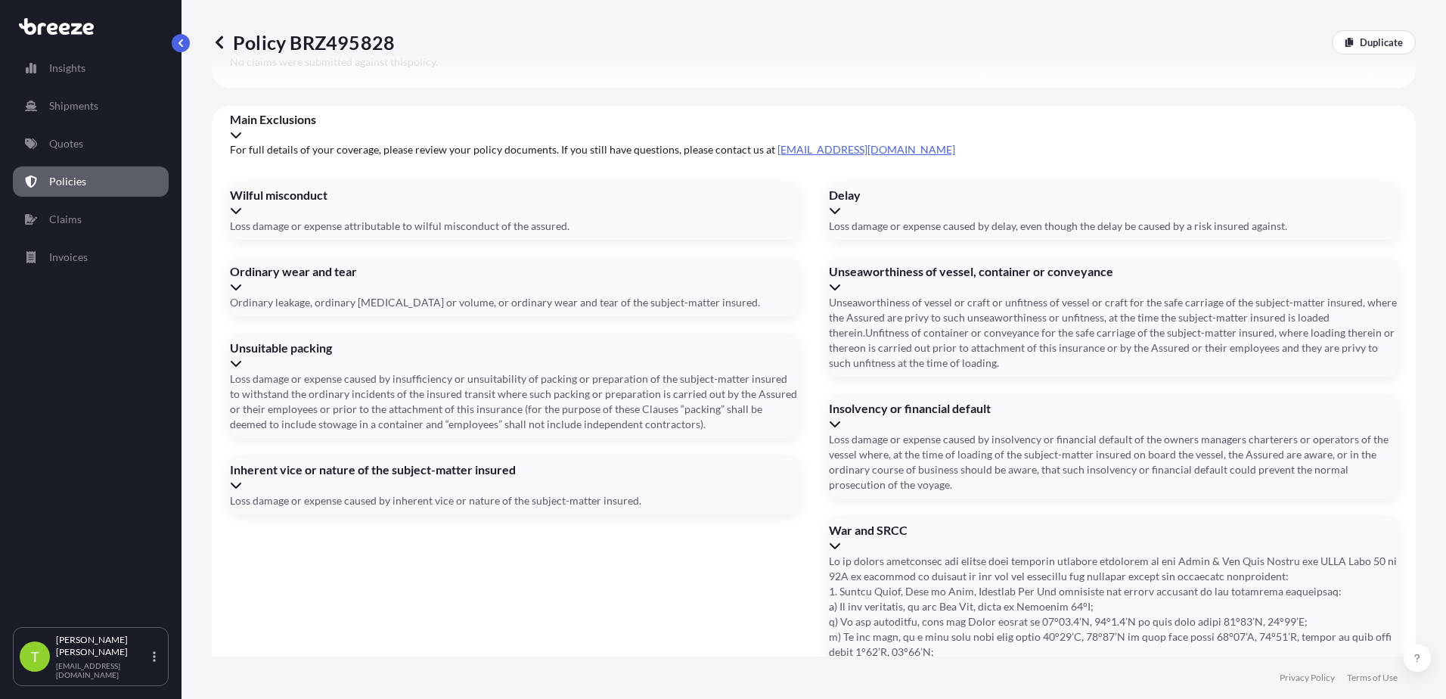
click at [1362, 218] on div "Delay" at bounding box center [1113, 203] width 569 height 30
click at [841, 293] on icon at bounding box center [835, 287] width 12 height 12
click at [841, 430] on icon at bounding box center [835, 424] width 12 height 12
click at [841, 551] on icon at bounding box center [835, 545] width 12 height 12
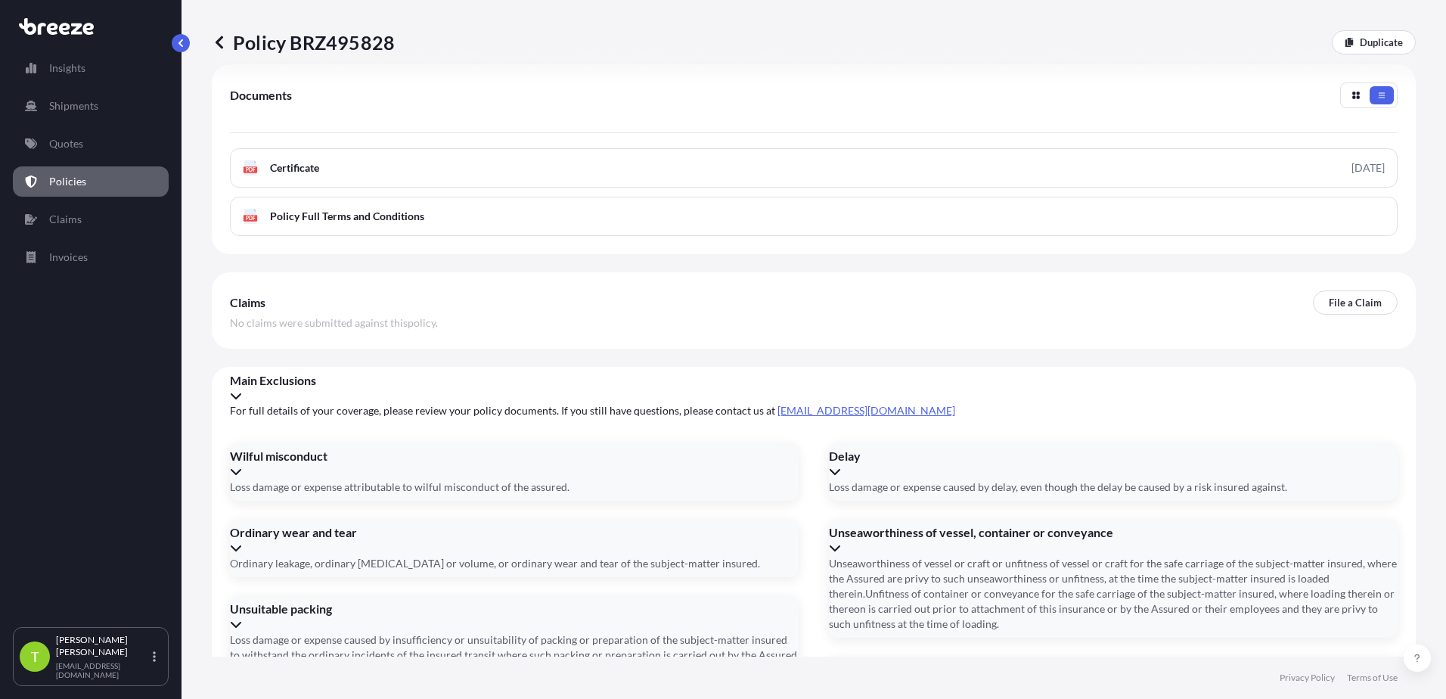
scroll to position [451, 0]
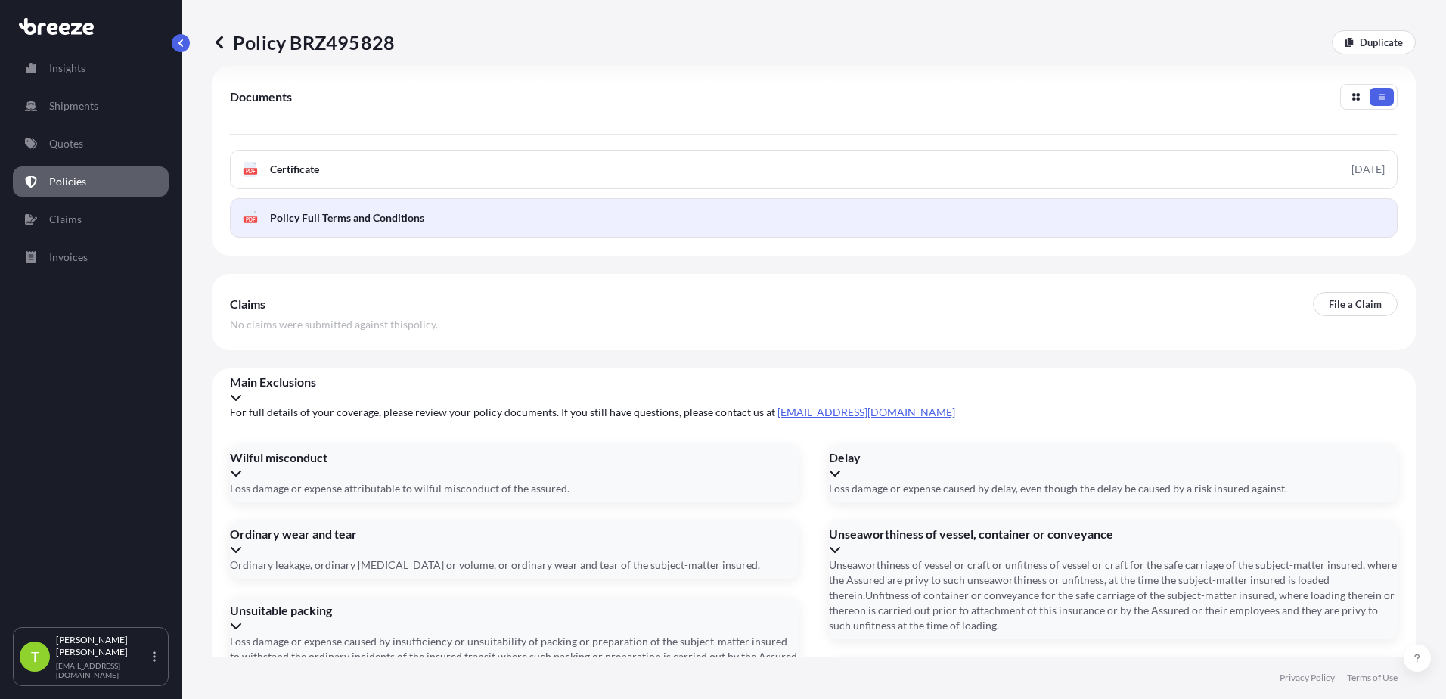
click at [371, 210] on span "Policy Full Terms and Conditions" at bounding box center [347, 217] width 154 height 15
